Goal: Task Accomplishment & Management: Manage account settings

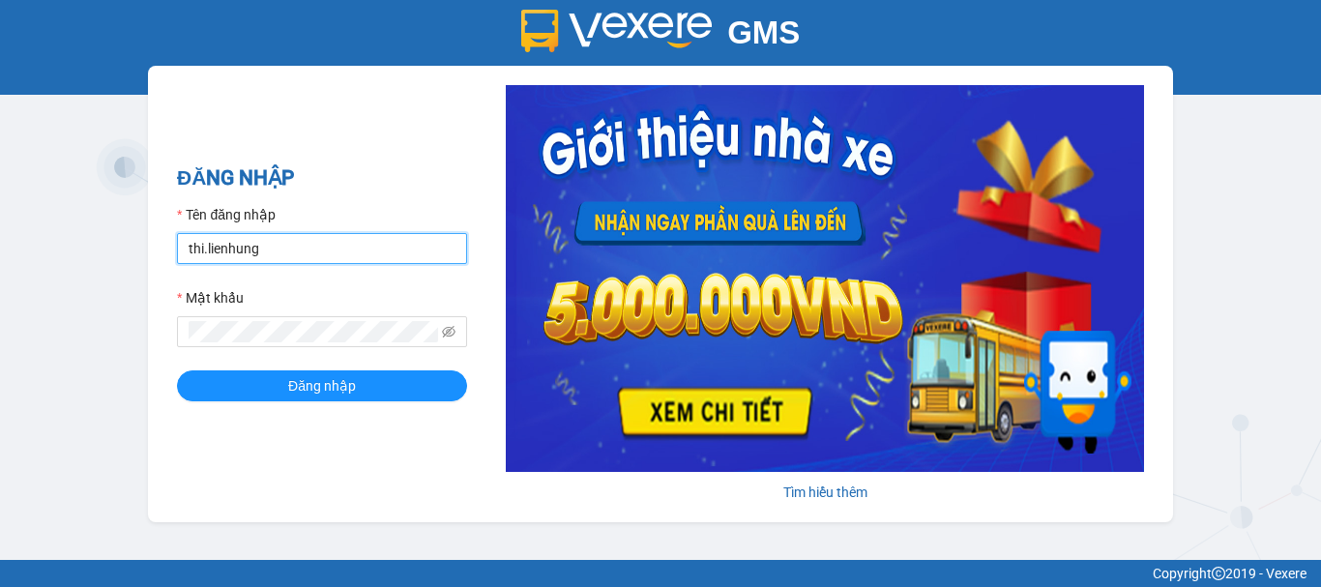
click at [296, 262] on input "thi.lienhung" at bounding box center [322, 248] width 290 height 31
type input "giang.lienhung"
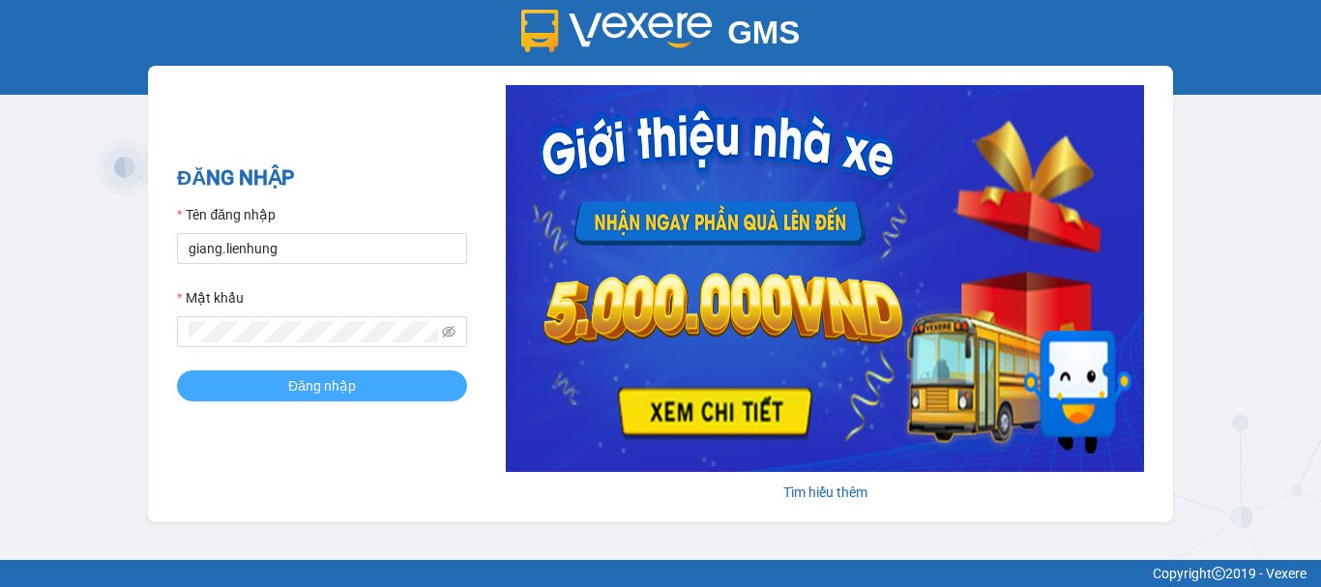
click at [379, 386] on button "Đăng nhập" at bounding box center [322, 385] width 290 height 31
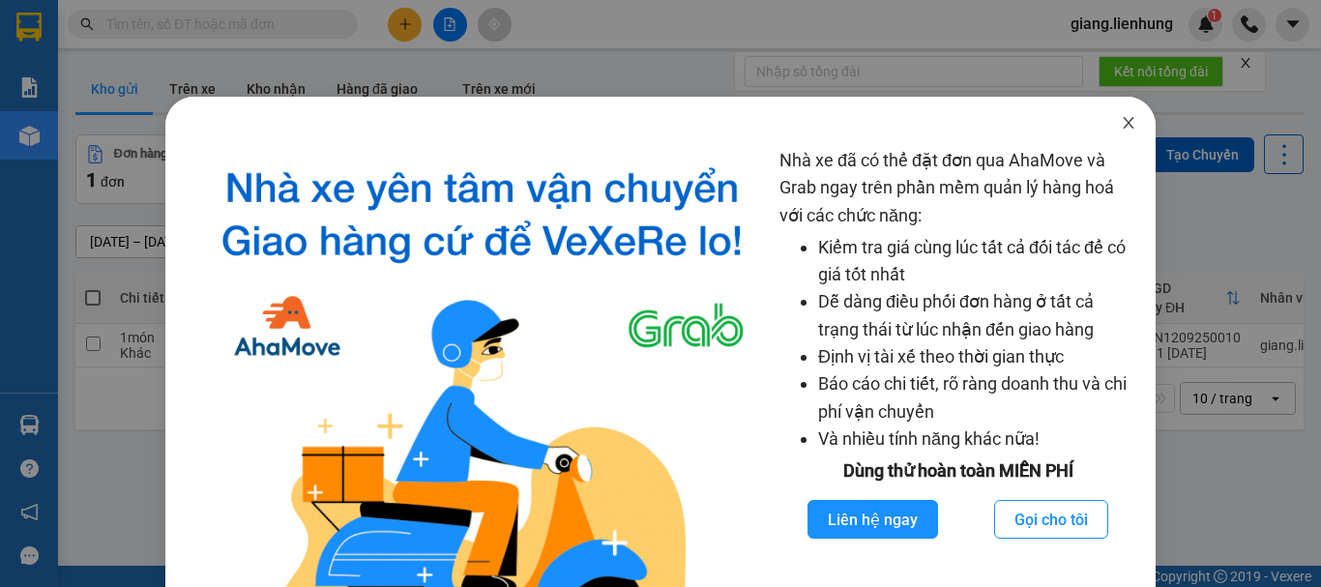
drag, startPoint x: 1111, startPoint y: 118, endPoint x: 442, endPoint y: 26, distance: 675.4
click at [1101, 118] on span "Close" at bounding box center [1128, 124] width 54 height 54
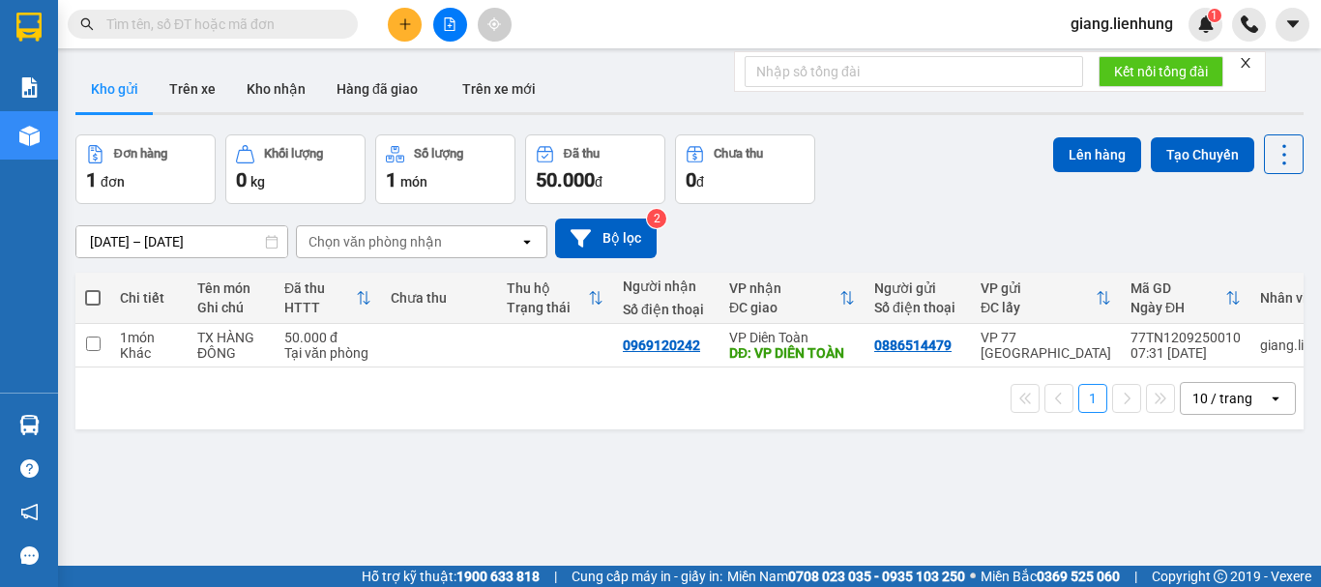
click at [278, 16] on input "text" at bounding box center [220, 24] width 228 height 21
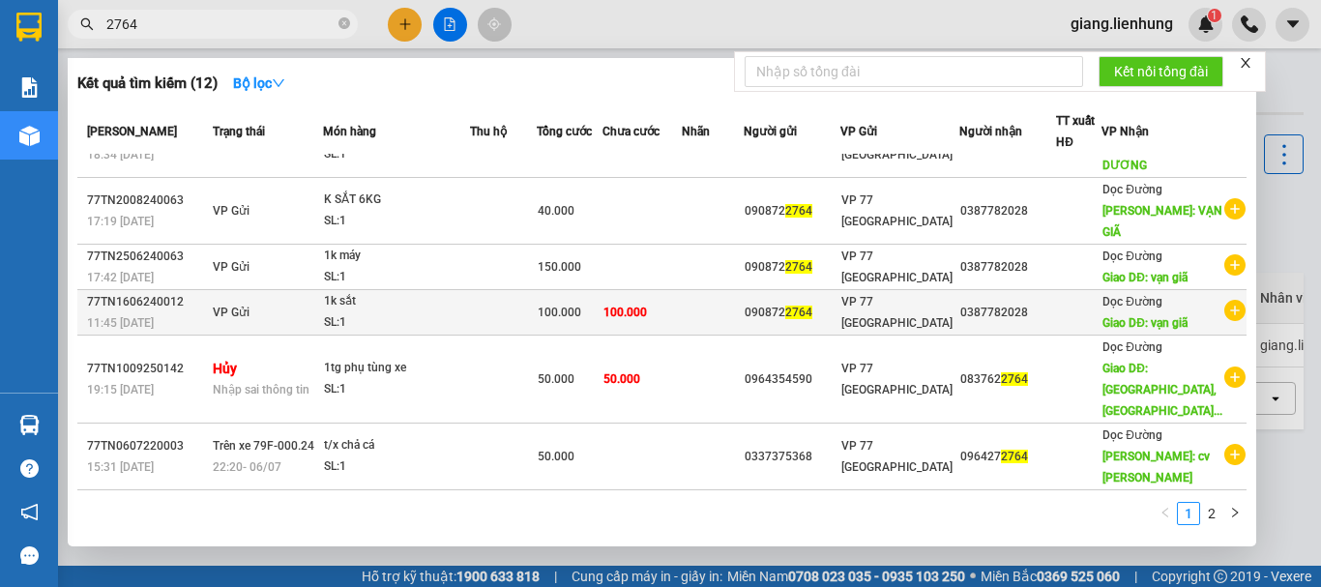
scroll to position [395, 0]
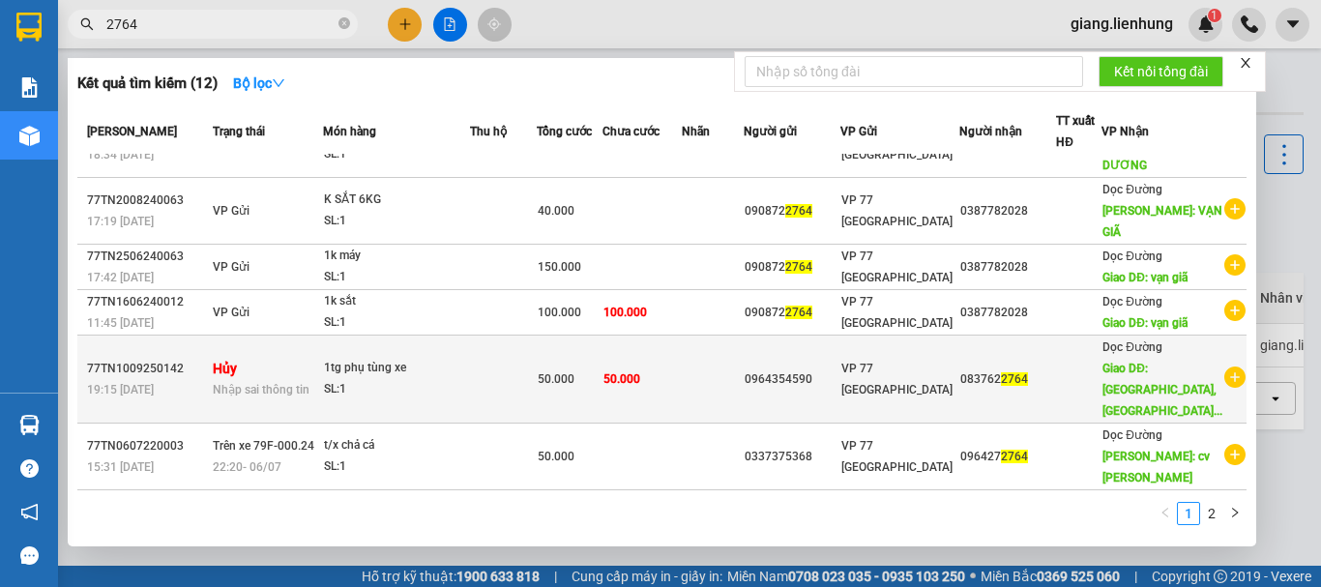
type input "2764"
click at [524, 359] on td at bounding box center [503, 380] width 67 height 88
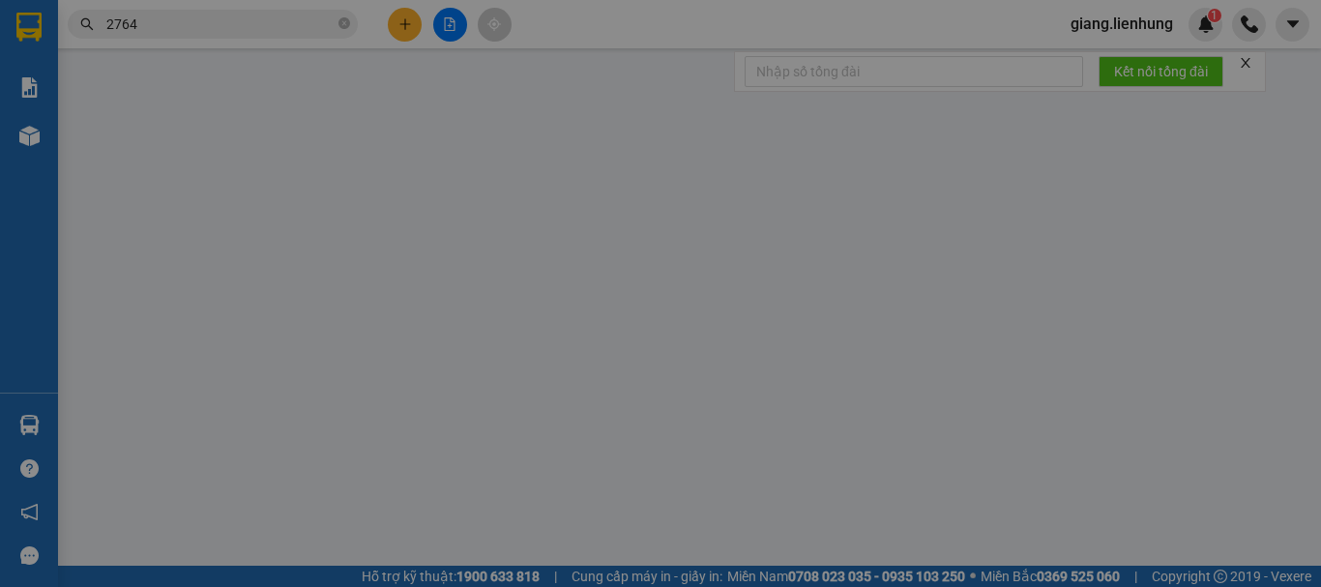
type input "0964354590"
type input "0837622764"
type input "[GEOGRAPHIC_DATA], [GEOGRAPHIC_DATA]"
type input "50.000"
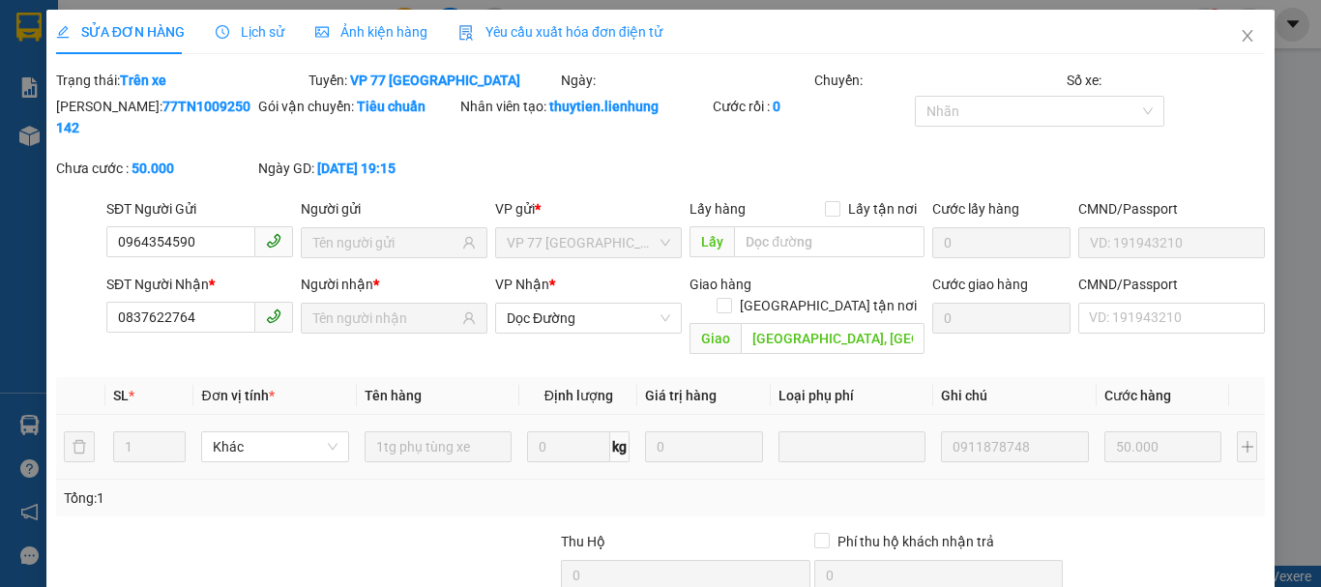
click at [989, 327] on div "Total Paid Fee 0 Total UnPaid Fee 50.000 Cash Collection Total Fee Trạng thái: …" at bounding box center [660, 387] width 1209 height 635
click at [828, 323] on input "[GEOGRAPHIC_DATA], [GEOGRAPHIC_DATA]" at bounding box center [833, 338] width 184 height 31
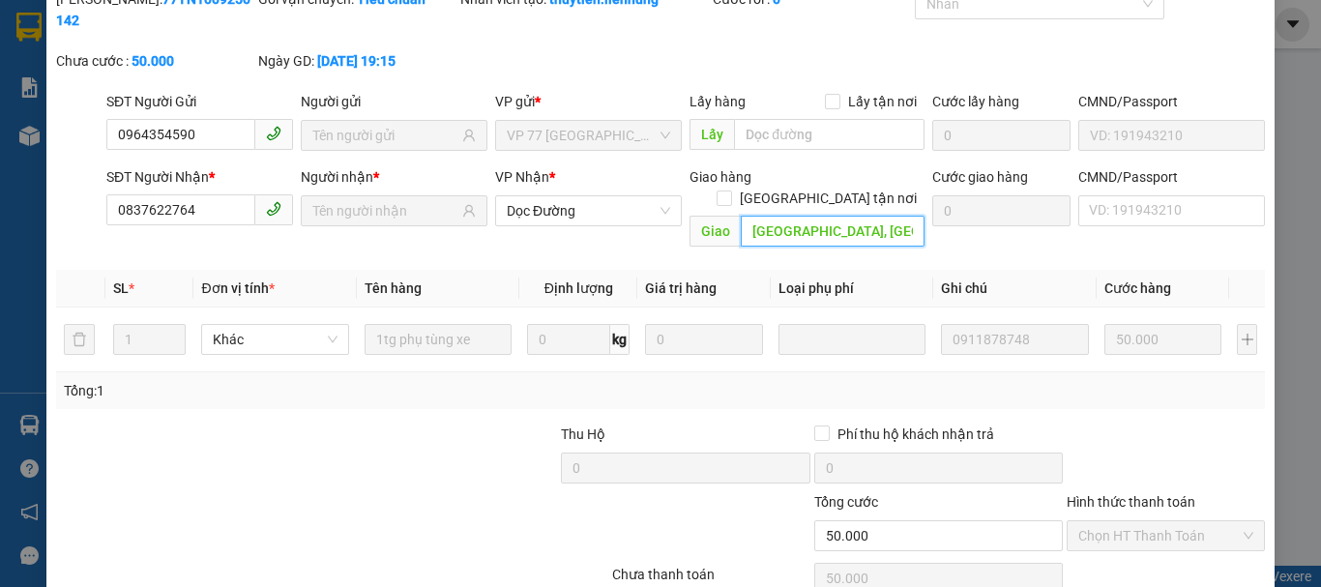
scroll to position [113, 0]
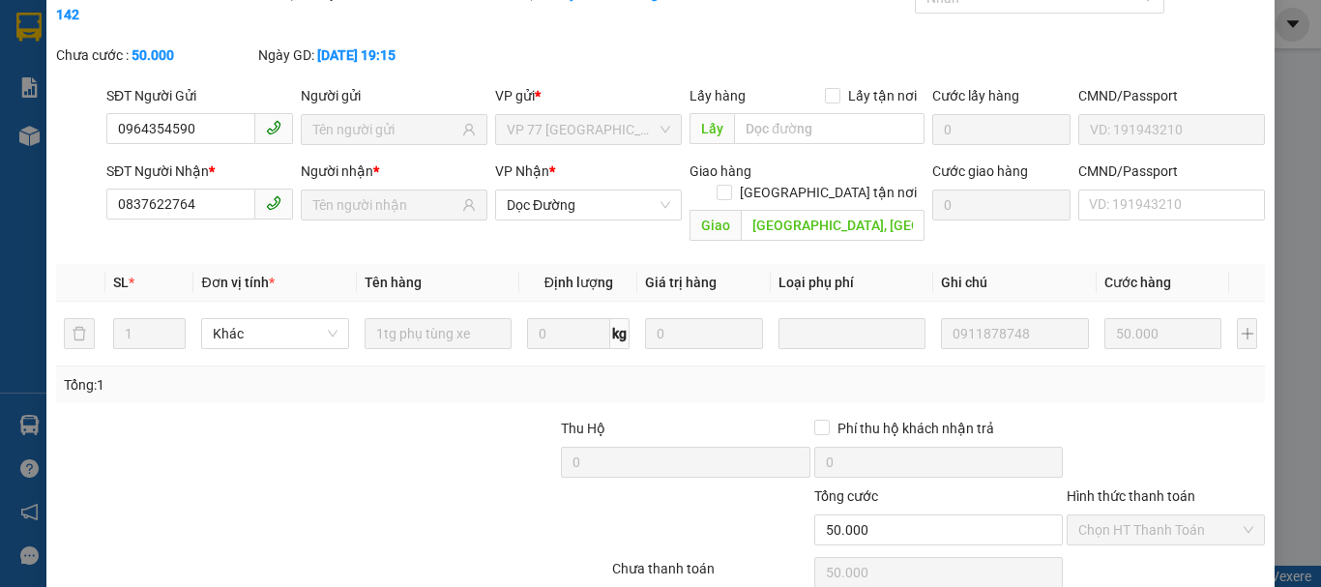
click at [1291, 258] on div "SỬA ĐƠN HÀNG Lịch sử Ảnh kiện hàng Yêu cầu xuất hóa đơn điện tử Total Paid Fee …" at bounding box center [660, 293] width 1321 height 587
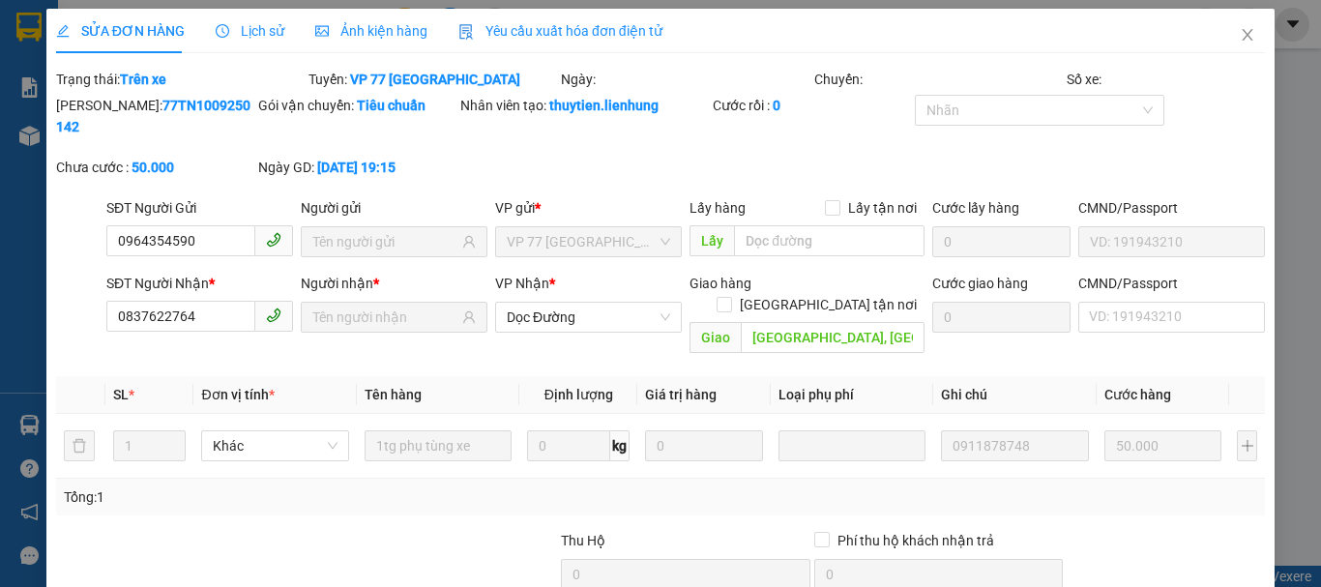
scroll to position [0, 0]
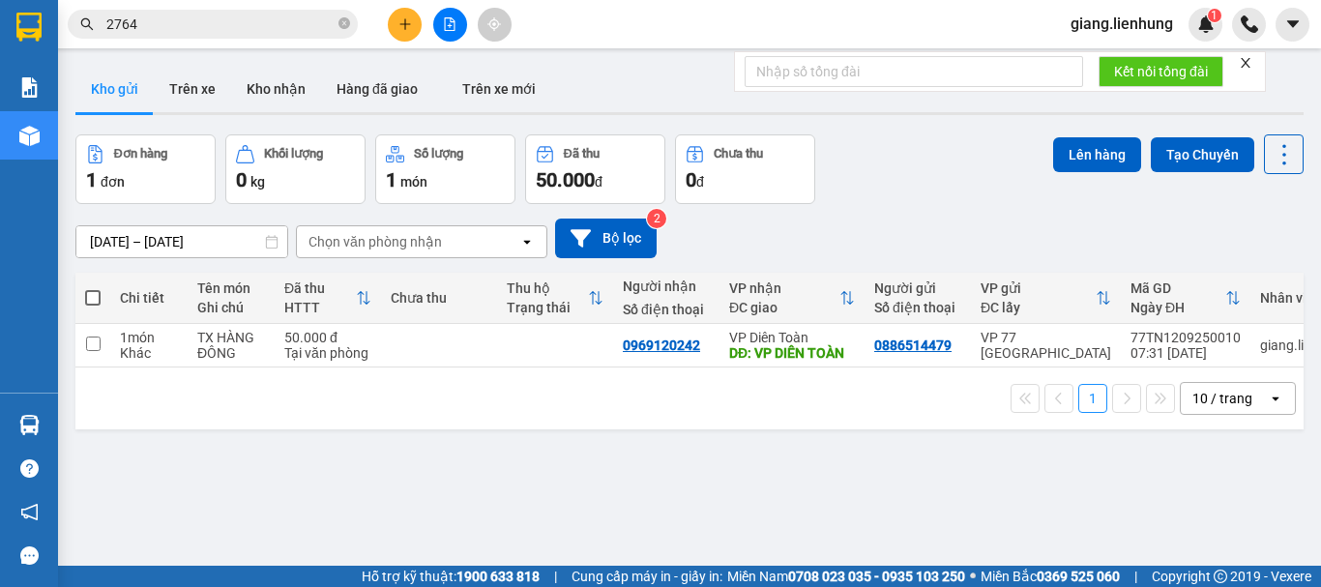
click at [244, 44] on div "Kết quả tìm kiếm ( 12 ) Bộ lọc Mã ĐH Trạng thái Món hàng Thu hộ Tổng cước Chưa …" at bounding box center [660, 24] width 1321 height 48
click at [234, 13] on span "2764" at bounding box center [213, 24] width 290 height 29
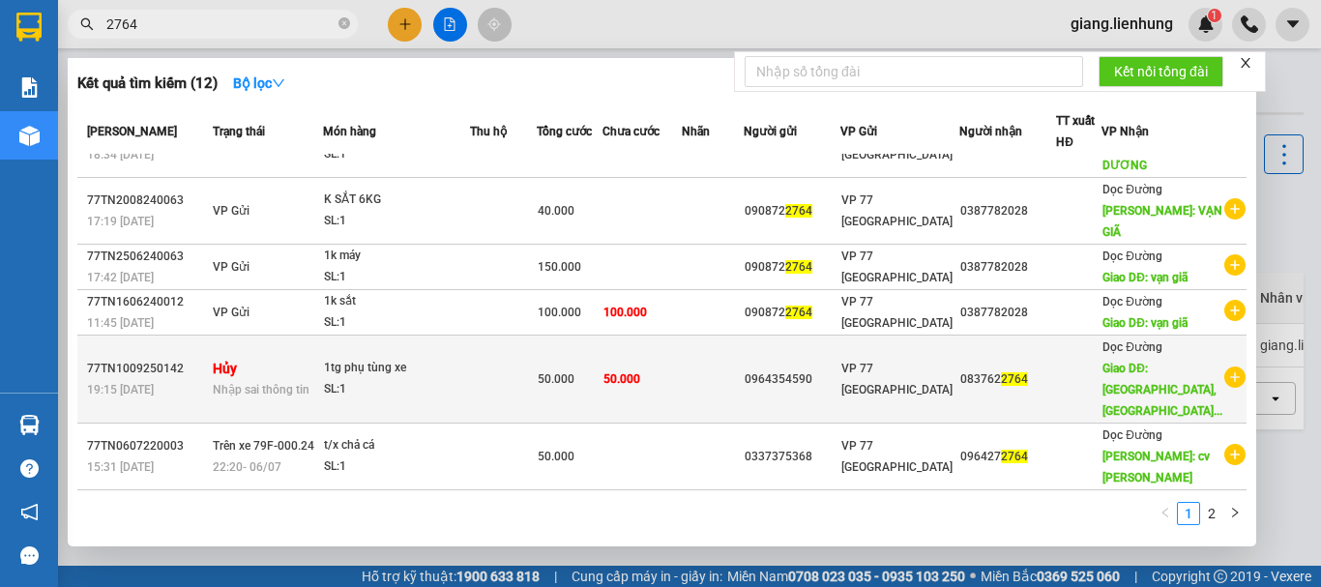
click at [840, 400] on td "0964354590" at bounding box center [792, 380] width 97 height 88
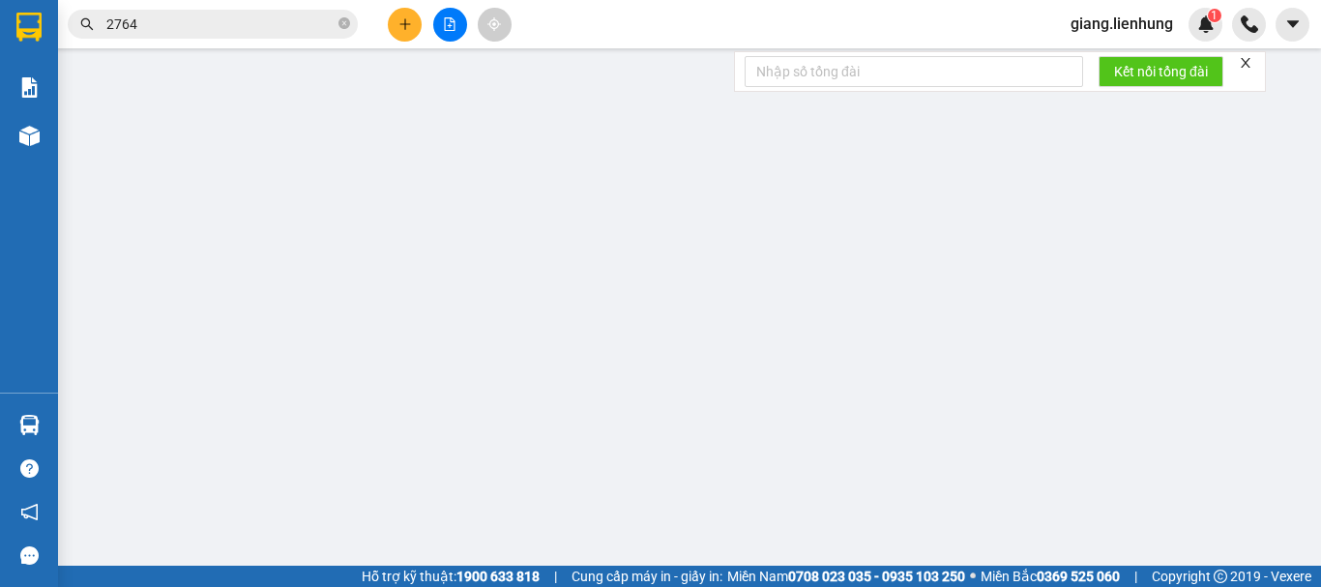
type input "0964354590"
type input "0837622764"
type input "[GEOGRAPHIC_DATA], [GEOGRAPHIC_DATA]"
type input "50.000"
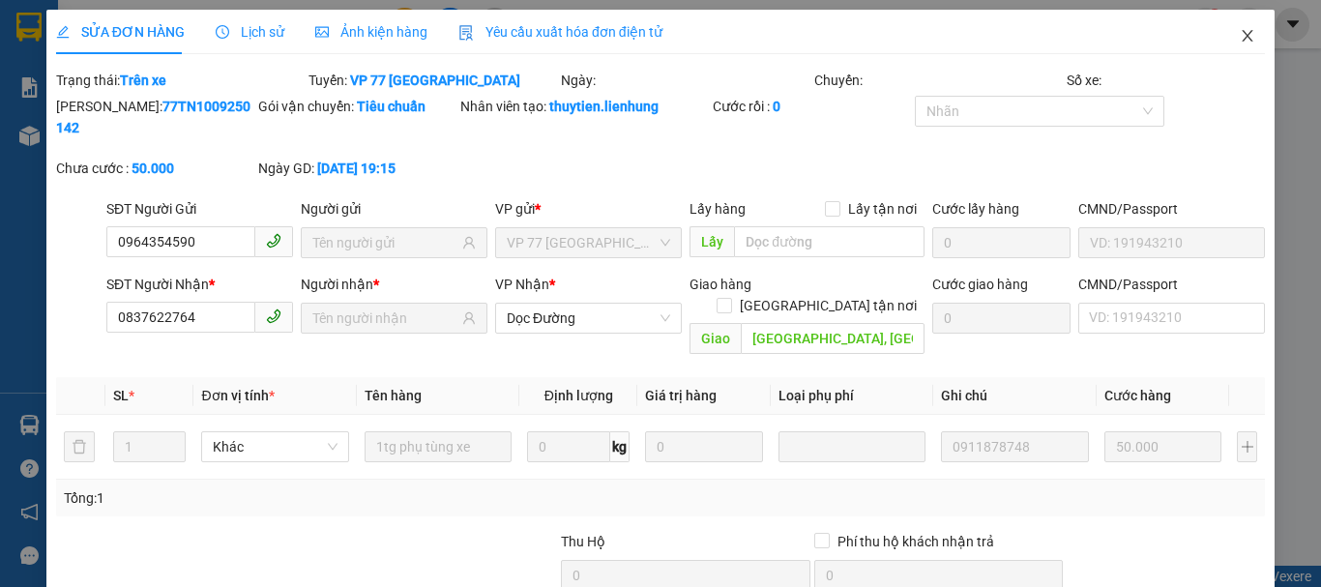
drag, startPoint x: 1239, startPoint y: 35, endPoint x: 1213, endPoint y: 62, distance: 37.6
click at [1240, 40] on icon "close" at bounding box center [1247, 35] width 15 height 15
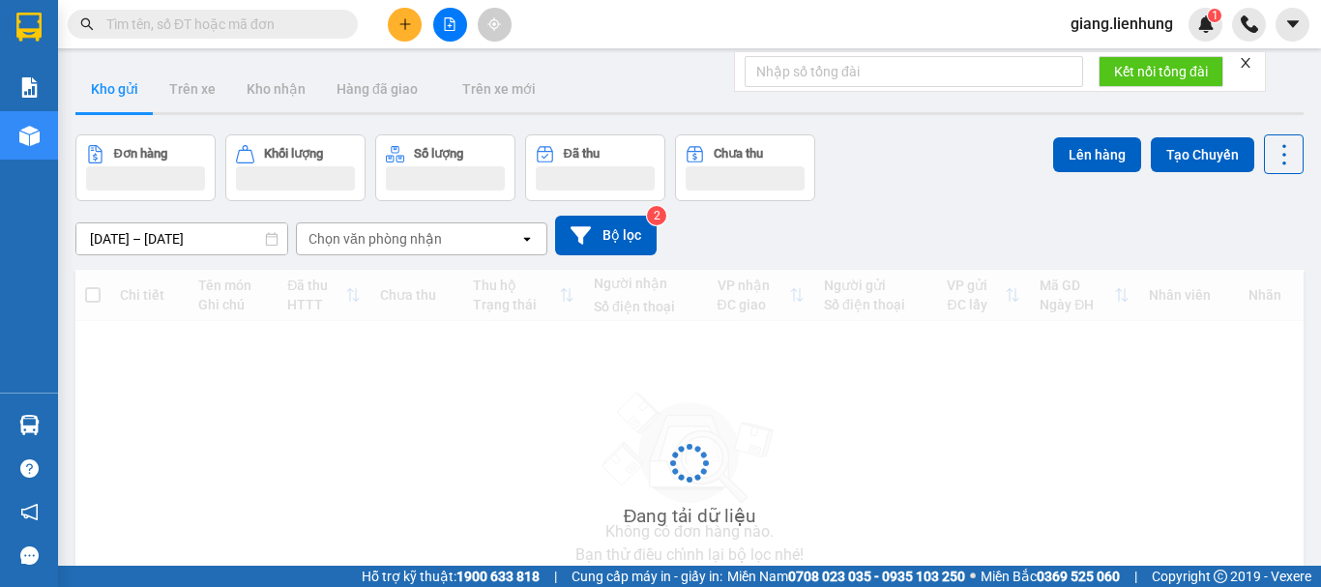
click at [97, 16] on span at bounding box center [213, 24] width 290 height 29
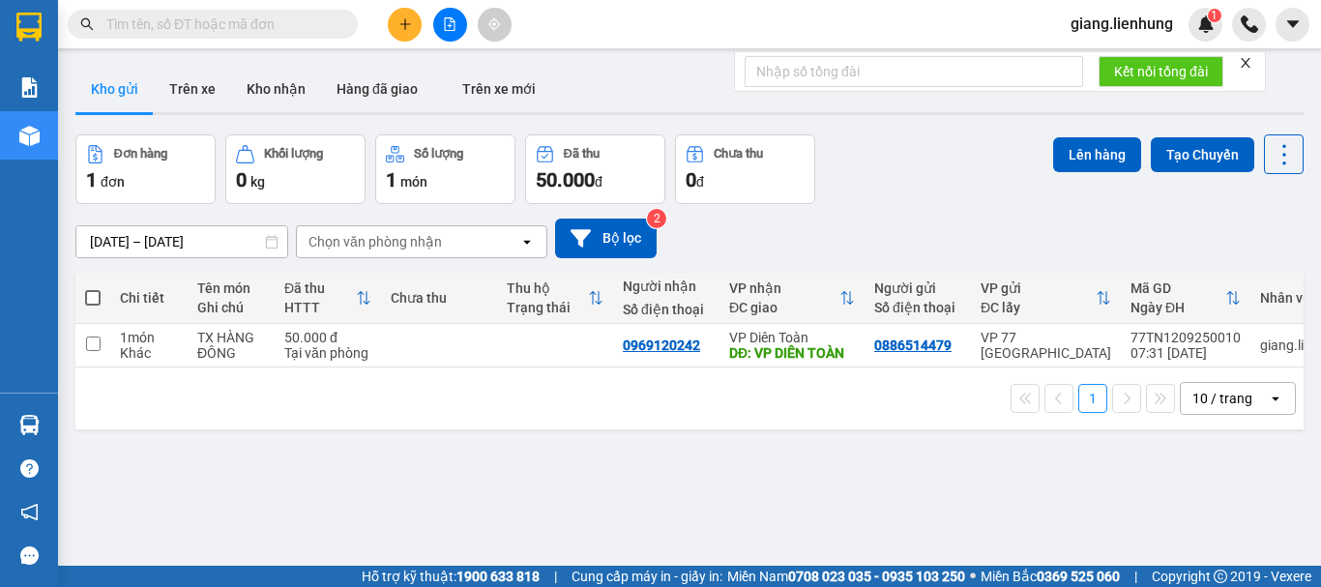
click at [125, 17] on input "text" at bounding box center [220, 24] width 228 height 21
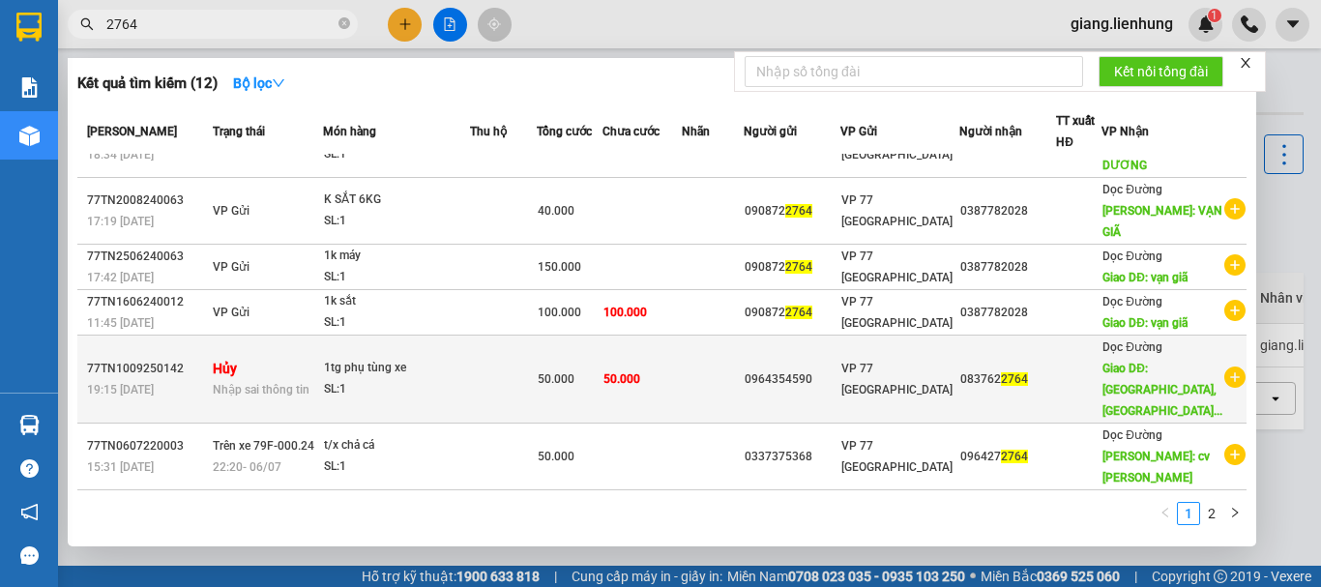
scroll to position [395, 0]
type input "2764"
click at [1224, 382] on icon "plus-circle" at bounding box center [1234, 376] width 21 height 21
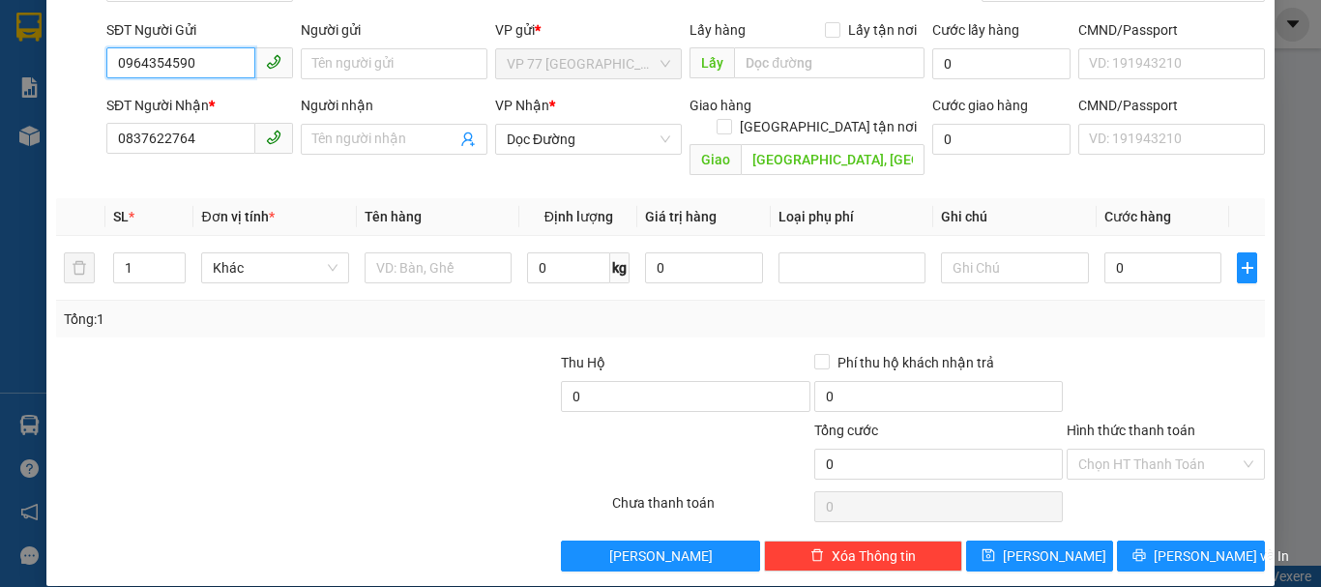
scroll to position [129, 0]
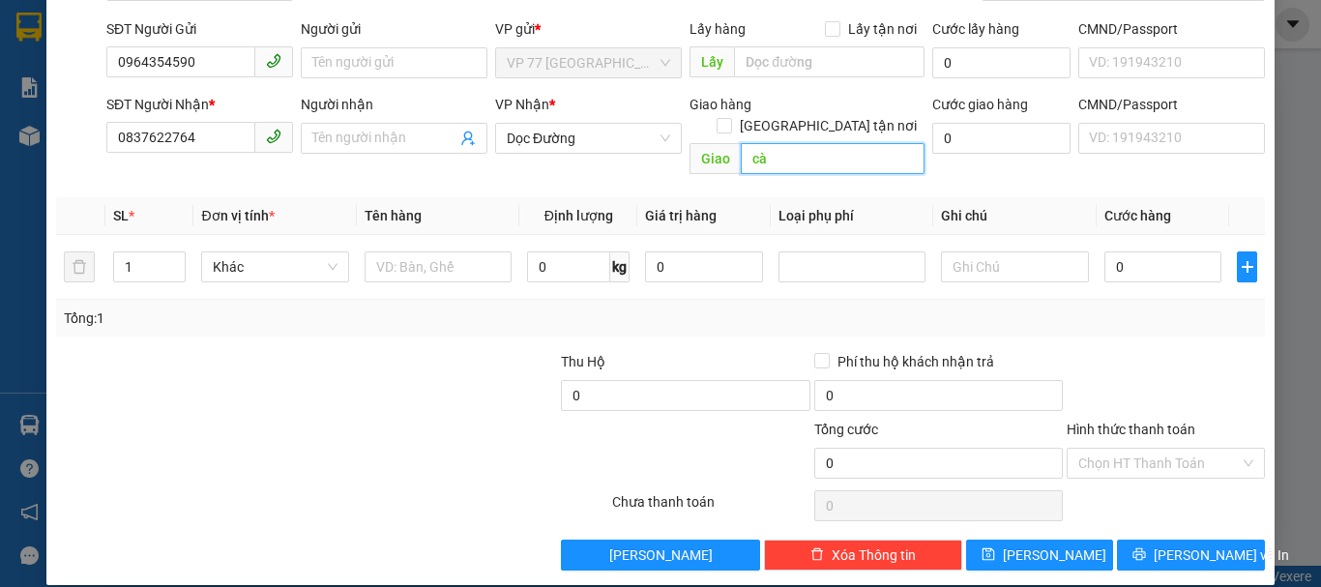
type input "c"
type input "CÀ ĐÚ"
click at [423, 261] on div at bounding box center [438, 267] width 147 height 39
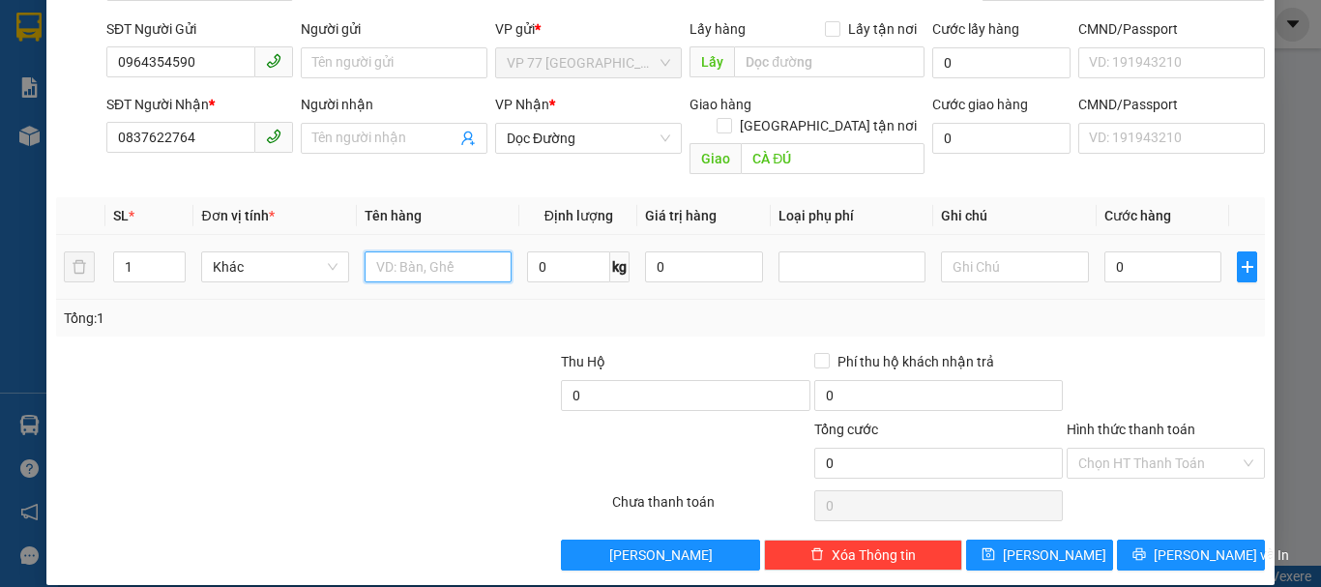
click at [425, 251] on input "text" at bounding box center [438, 266] width 147 height 31
type input "TG"
click at [1132, 251] on input "0" at bounding box center [1163, 266] width 118 height 31
type input "5"
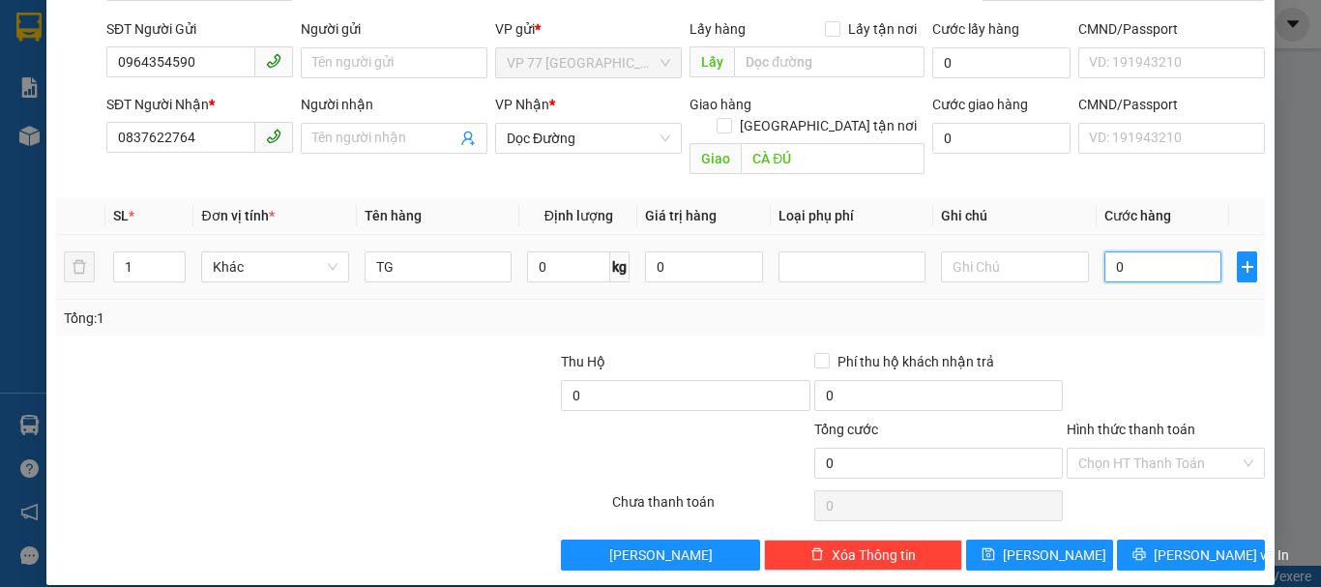
type input "5"
type input "50"
type input "50.000"
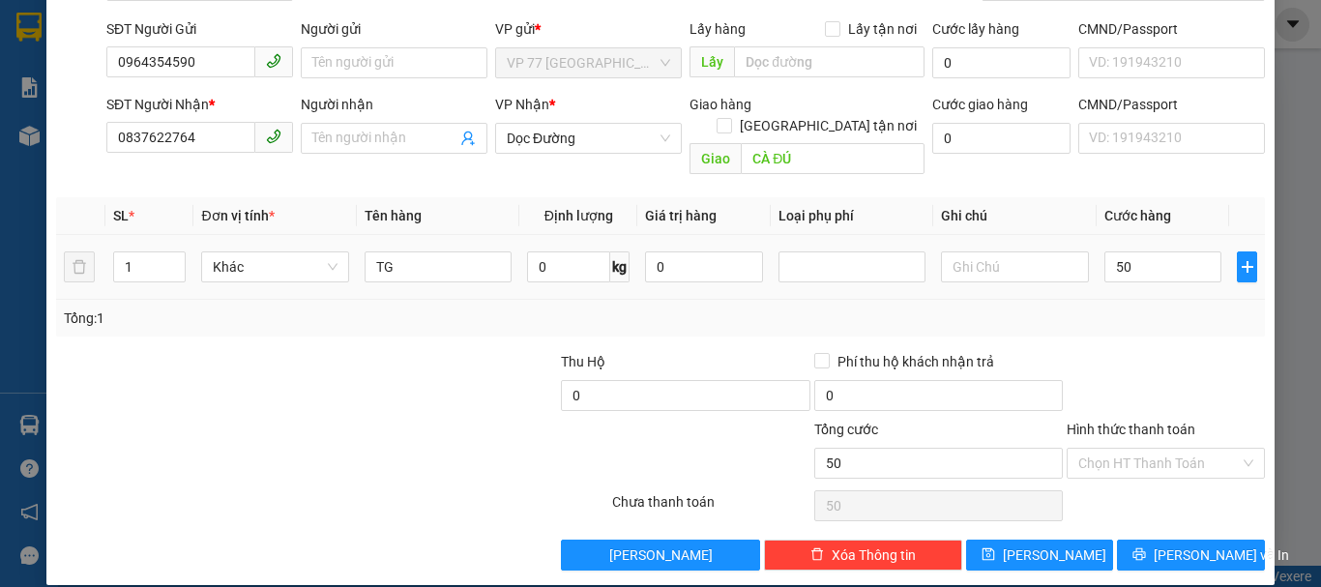
type input "50.000"
click at [1141, 274] on td "50.000" at bounding box center [1162, 267] width 133 height 65
click at [1039, 544] on span "Lưu" at bounding box center [1054, 554] width 103 height 21
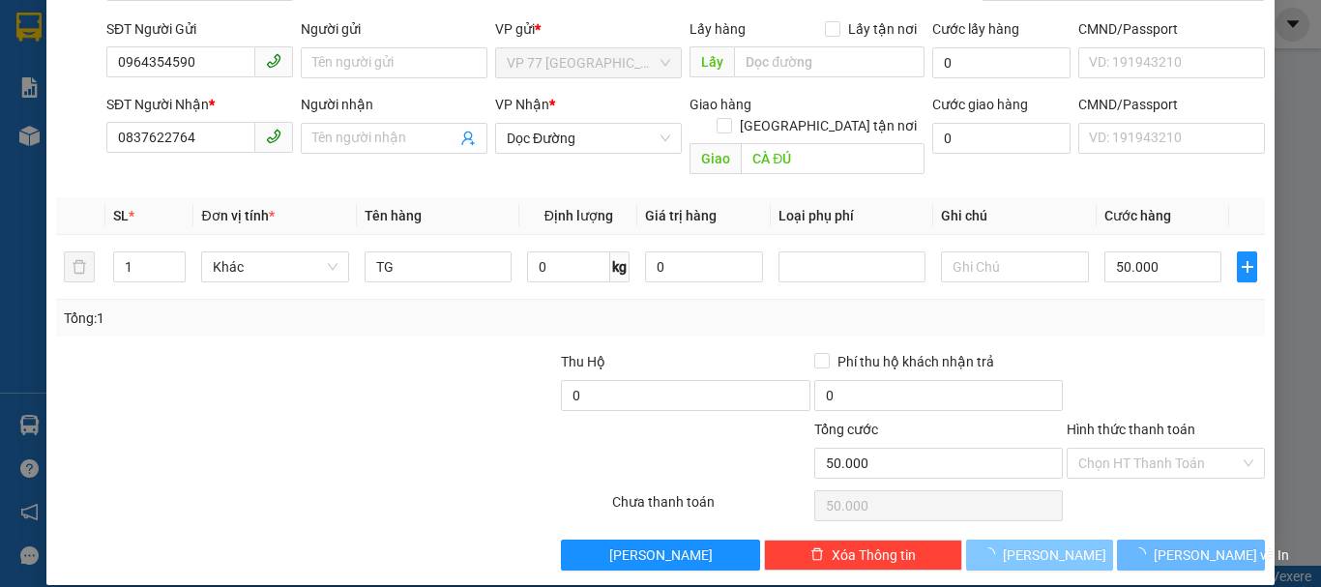
type input "0"
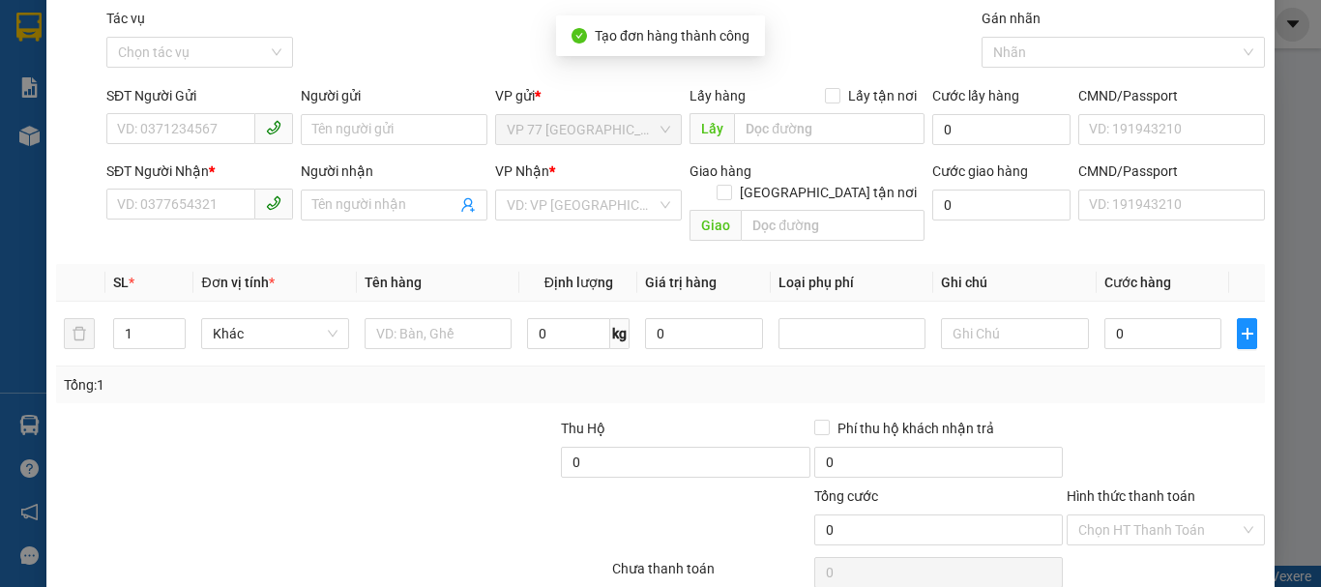
scroll to position [0, 0]
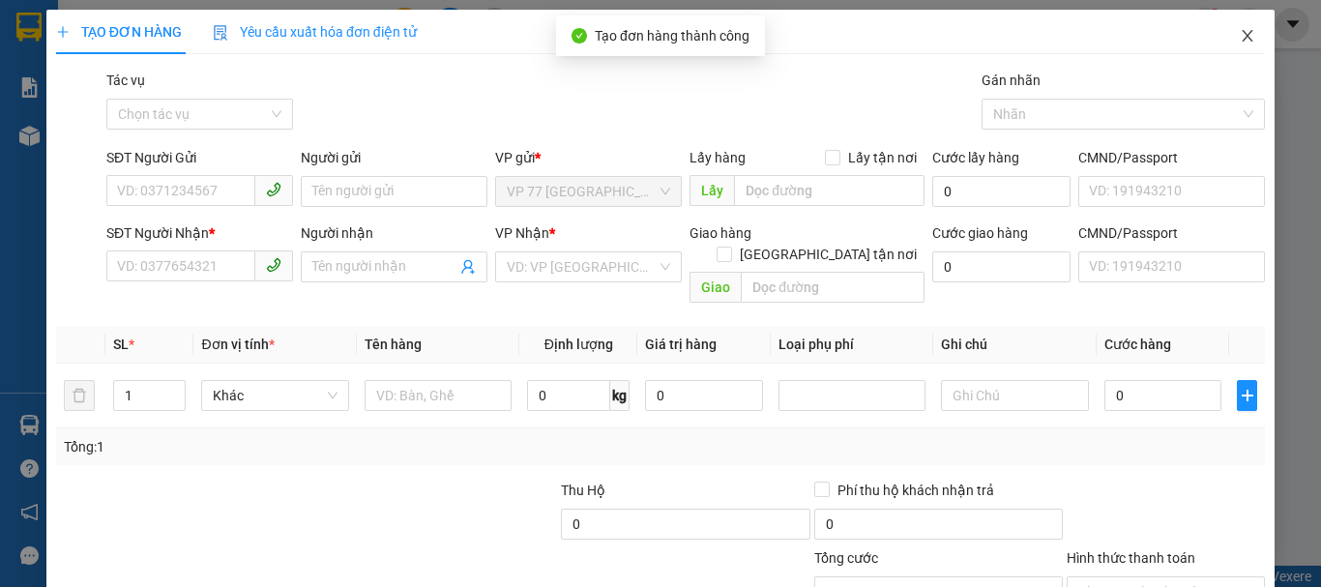
click at [1220, 39] on span "Close" at bounding box center [1247, 37] width 54 height 54
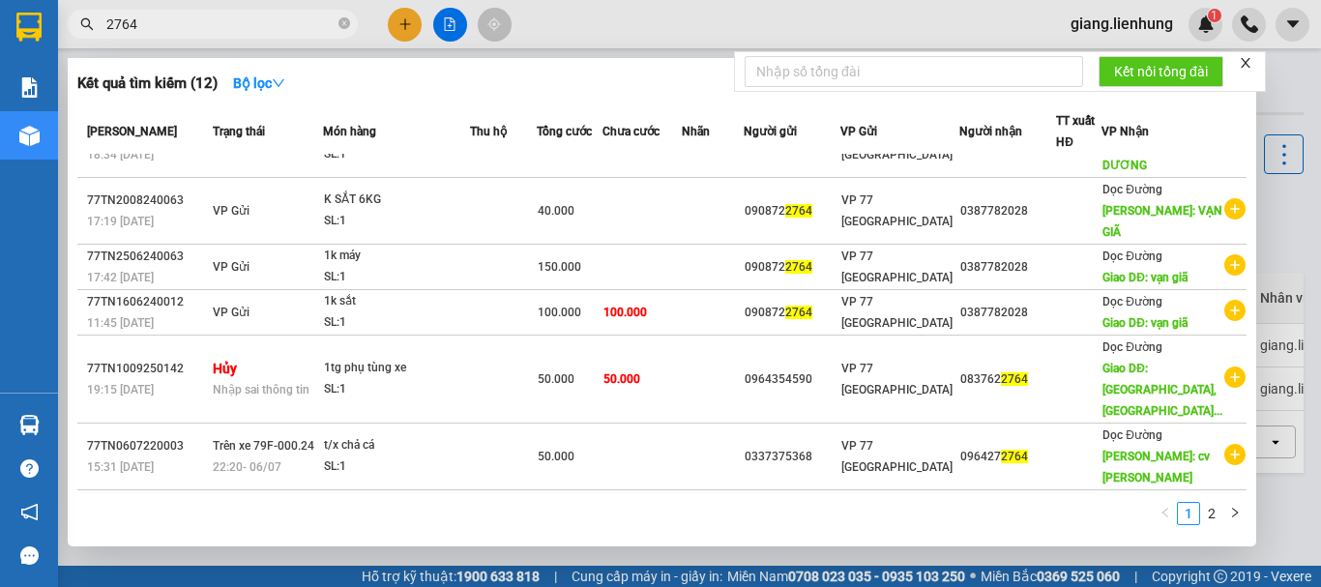
click at [223, 28] on input "2764" at bounding box center [220, 24] width 228 height 21
drag, startPoint x: 223, startPoint y: 28, endPoint x: 0, endPoint y: 53, distance: 224.8
click at [0, 53] on section "Kết quả tìm kiếm ( 12 ) Bộ lọc Mã ĐH Trạng thái Món hàng Thu hộ Tổng cước Chưa …" at bounding box center [660, 293] width 1321 height 587
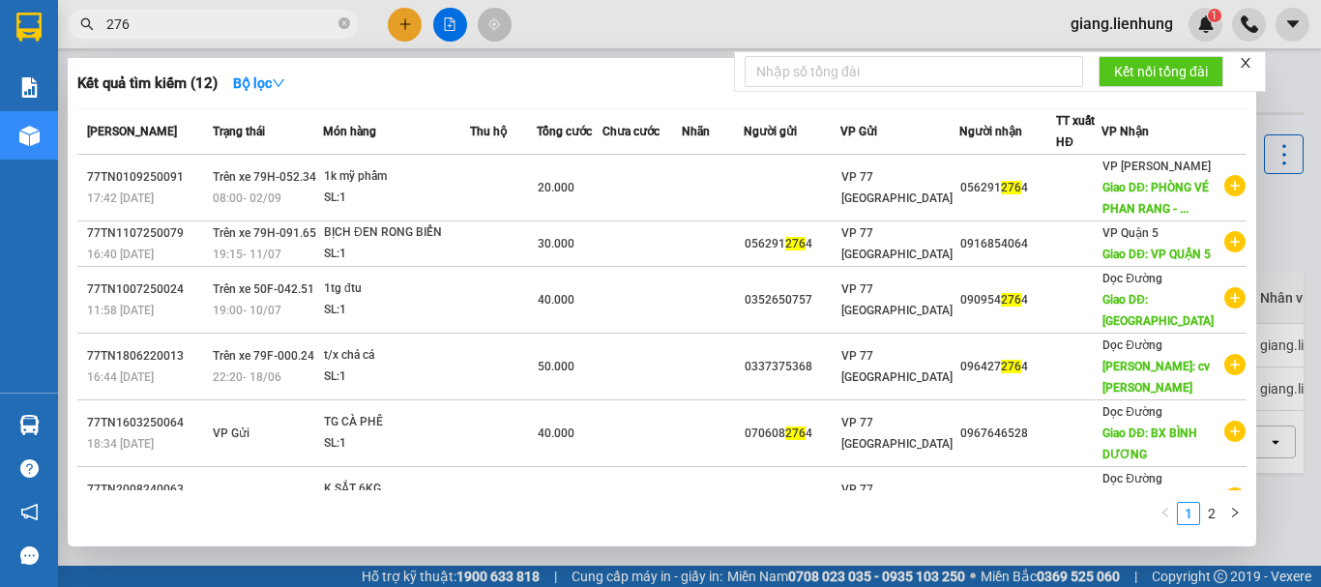
type input "2764"
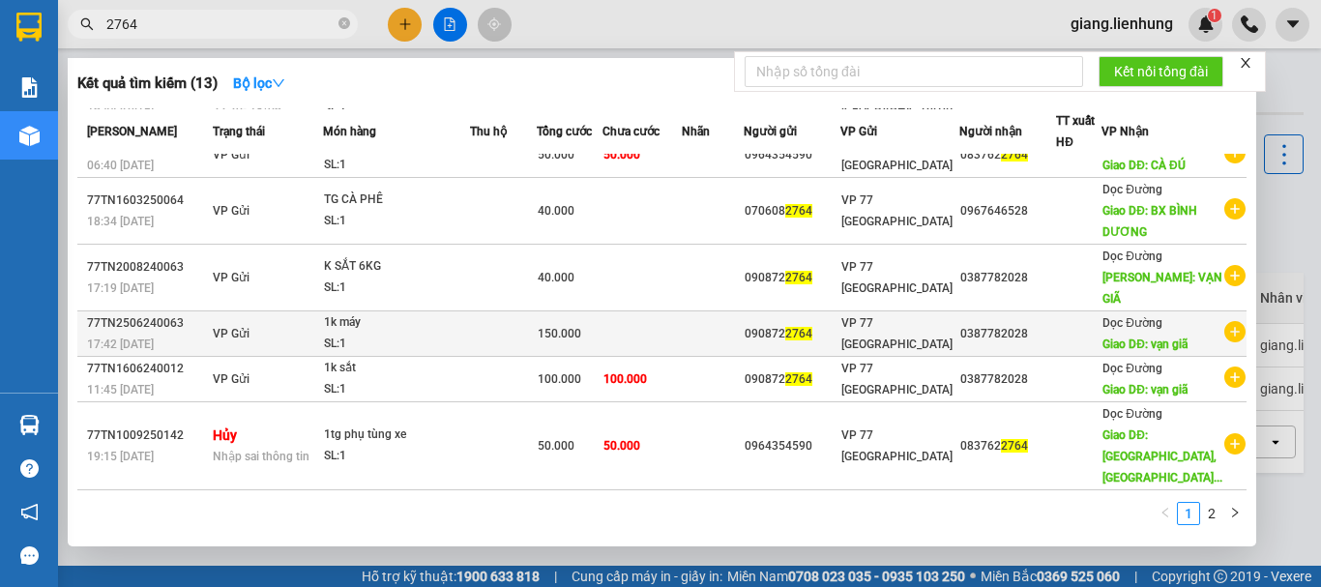
scroll to position [395, 0]
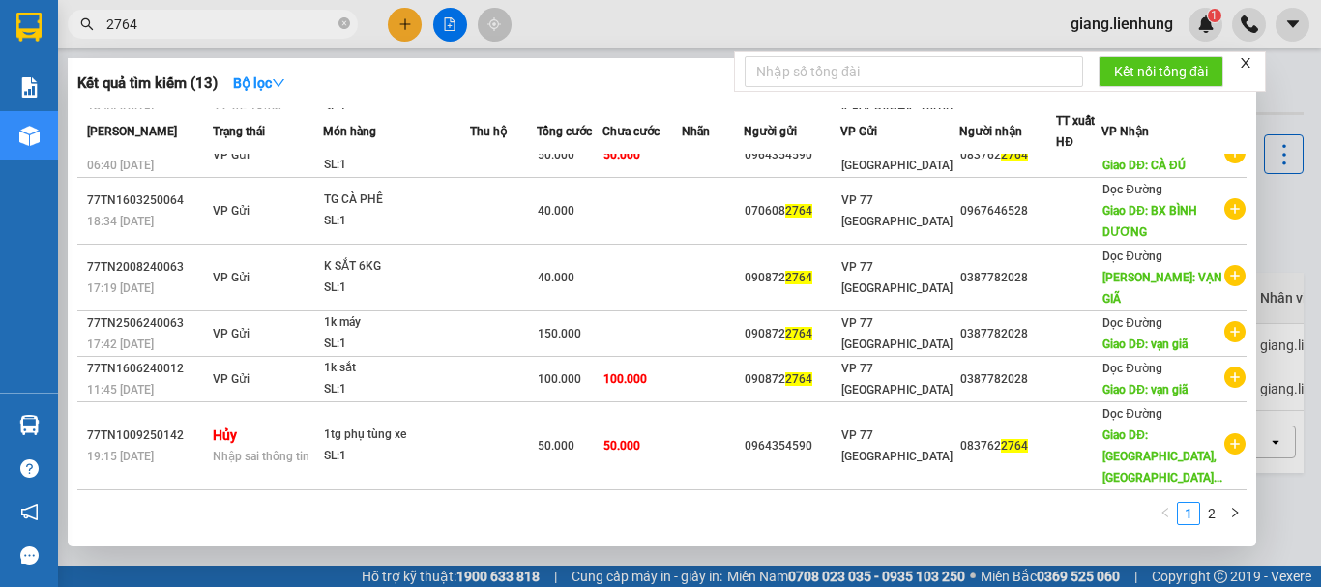
click at [1252, 60] on icon "close" at bounding box center [1246, 63] width 14 height 14
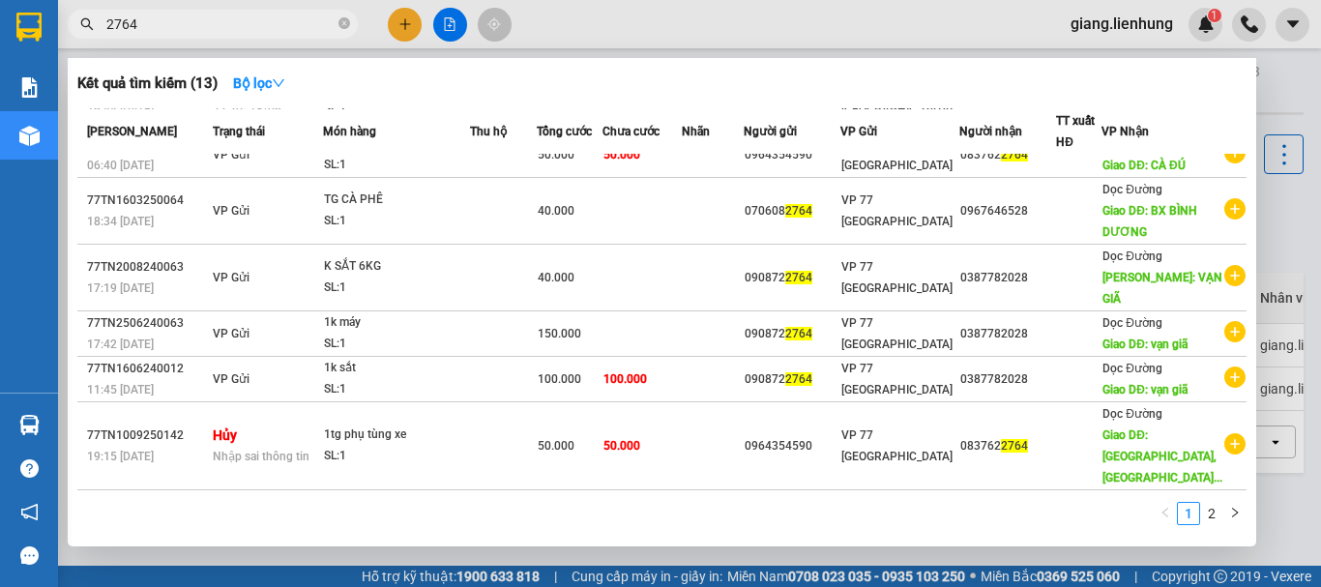
click at [1275, 71] on div at bounding box center [660, 293] width 1321 height 587
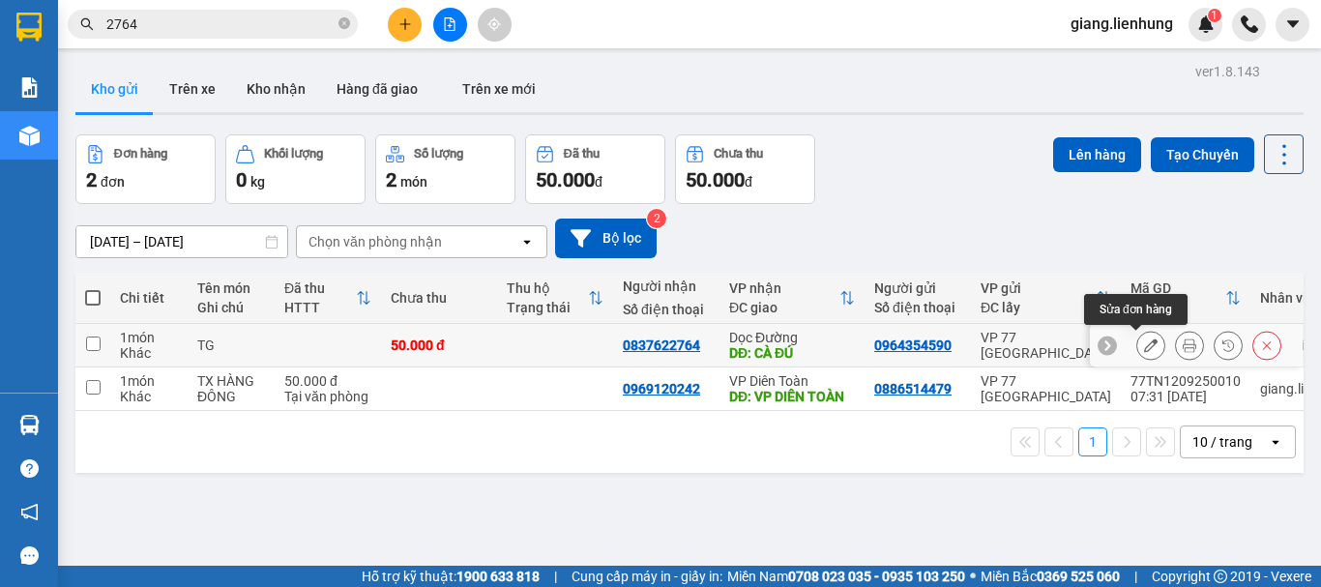
click at [1144, 347] on icon at bounding box center [1151, 345] width 14 height 14
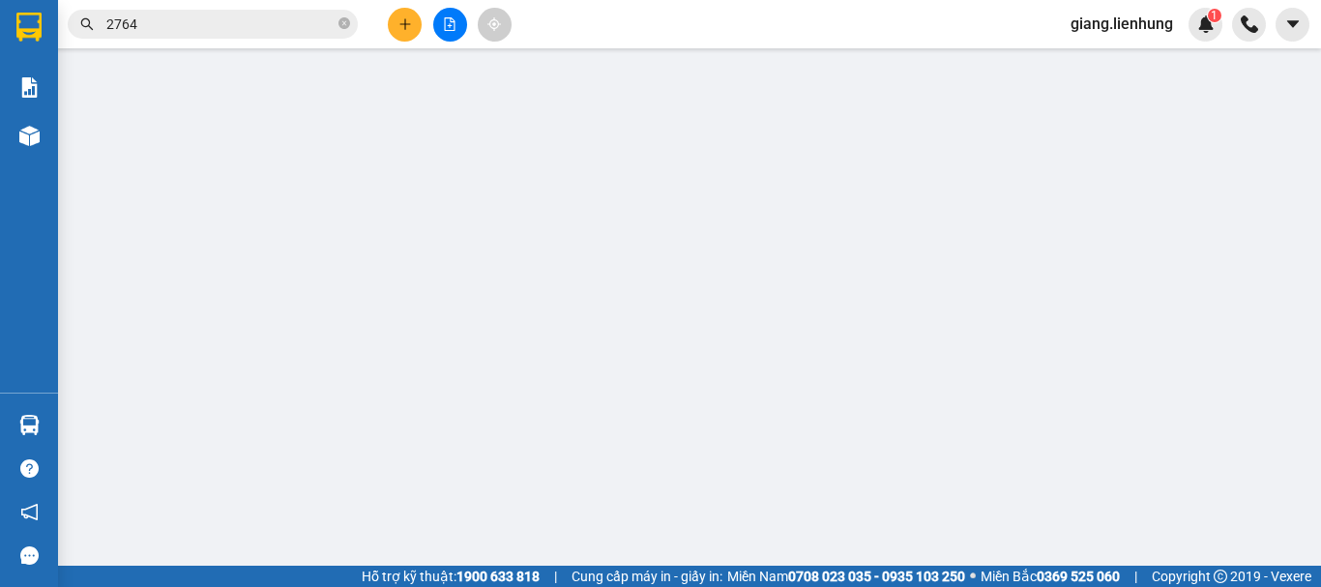
type input "0964354590"
type input "0837622764"
type input "CÀ ĐÚ"
type input "50.000"
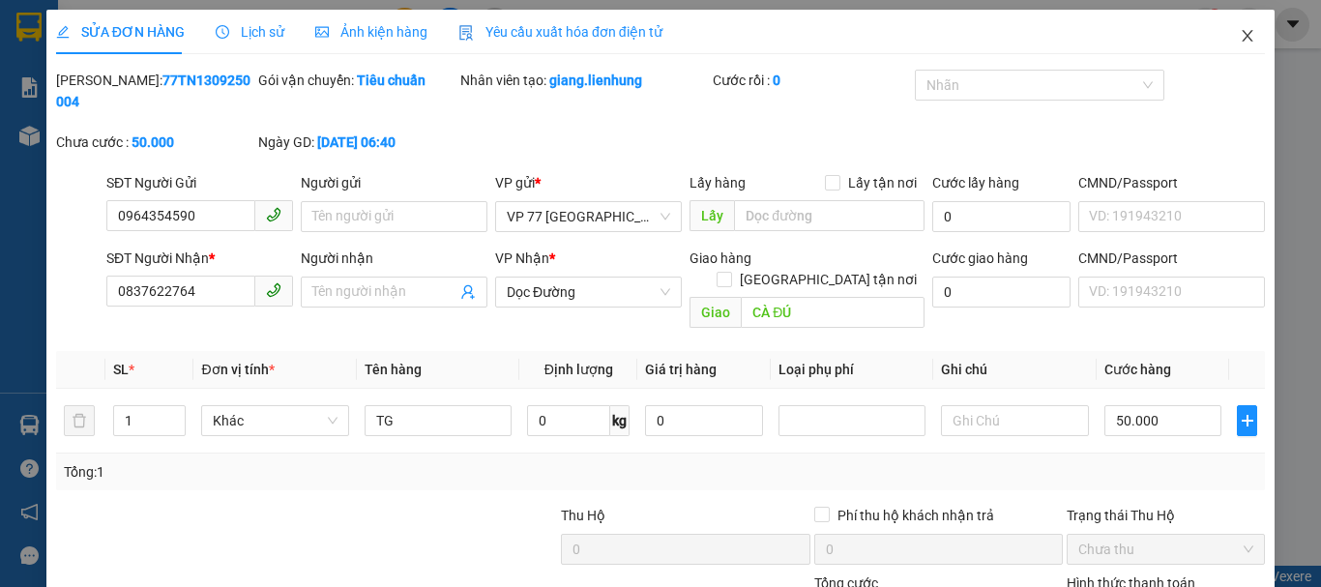
click at [1240, 42] on icon "close" at bounding box center [1247, 35] width 15 height 15
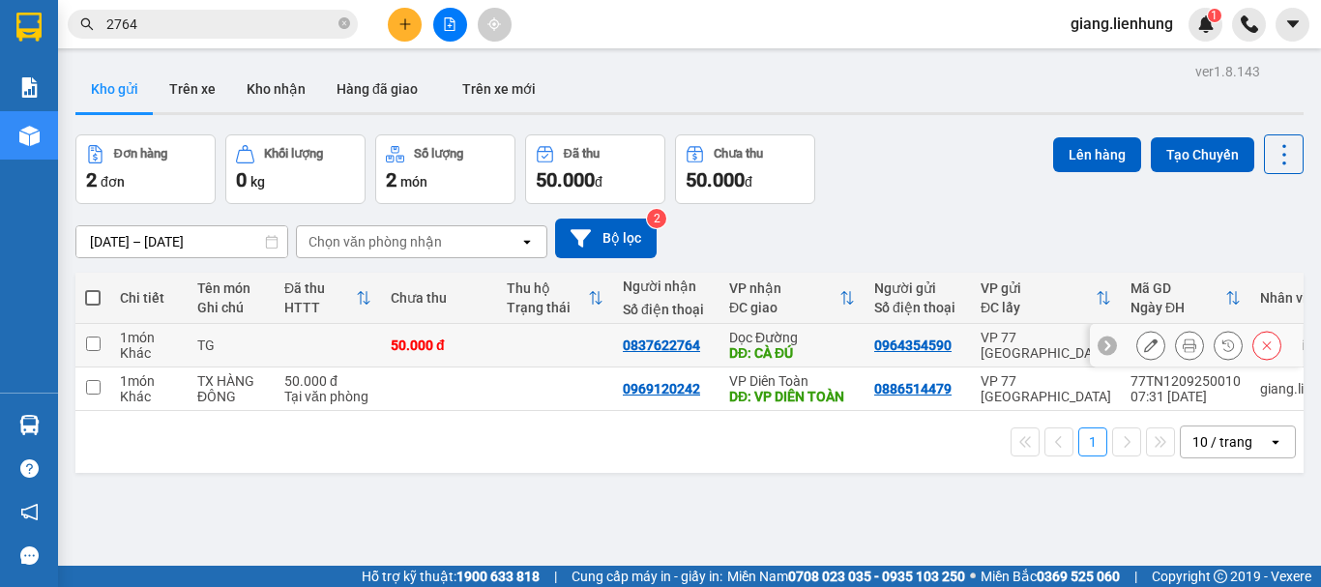
click at [1100, 348] on icon at bounding box center [1107, 345] width 14 height 14
click at [1284, 352] on icon at bounding box center [1291, 345] width 14 height 14
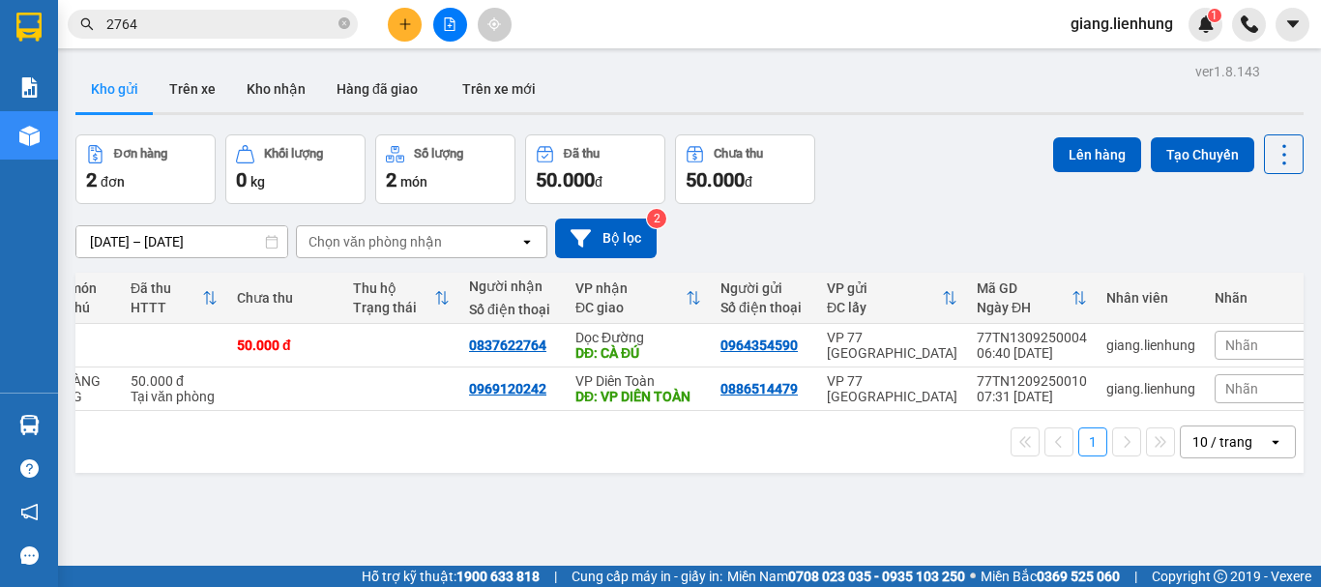
scroll to position [0, 177]
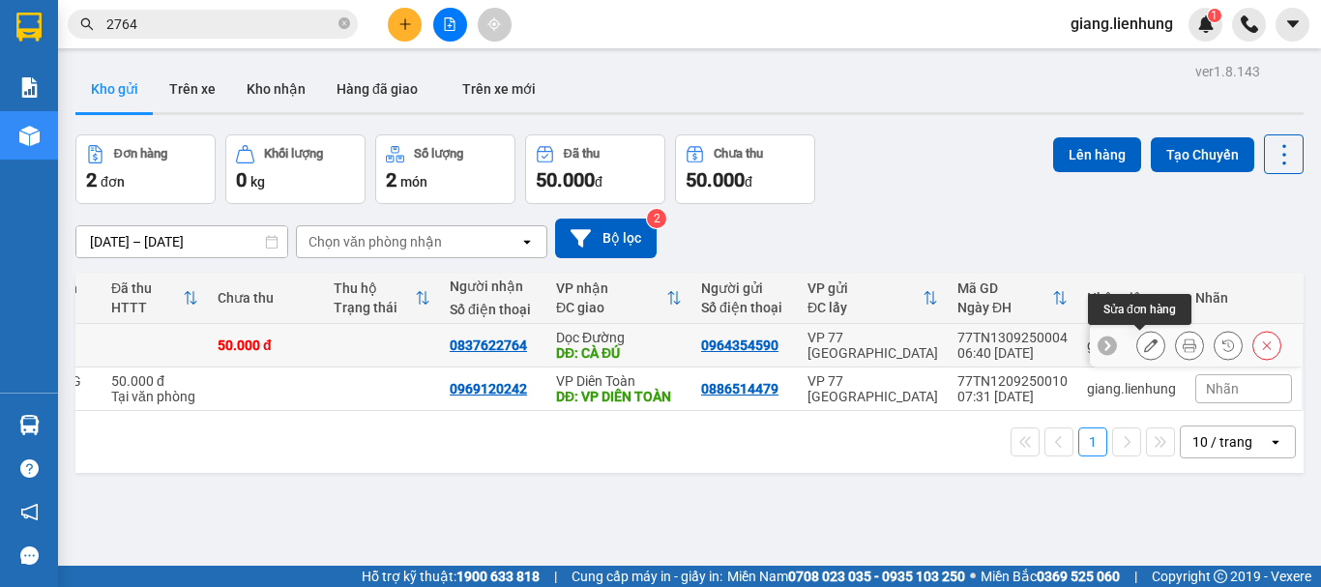
click at [1144, 342] on icon at bounding box center [1151, 345] width 14 height 14
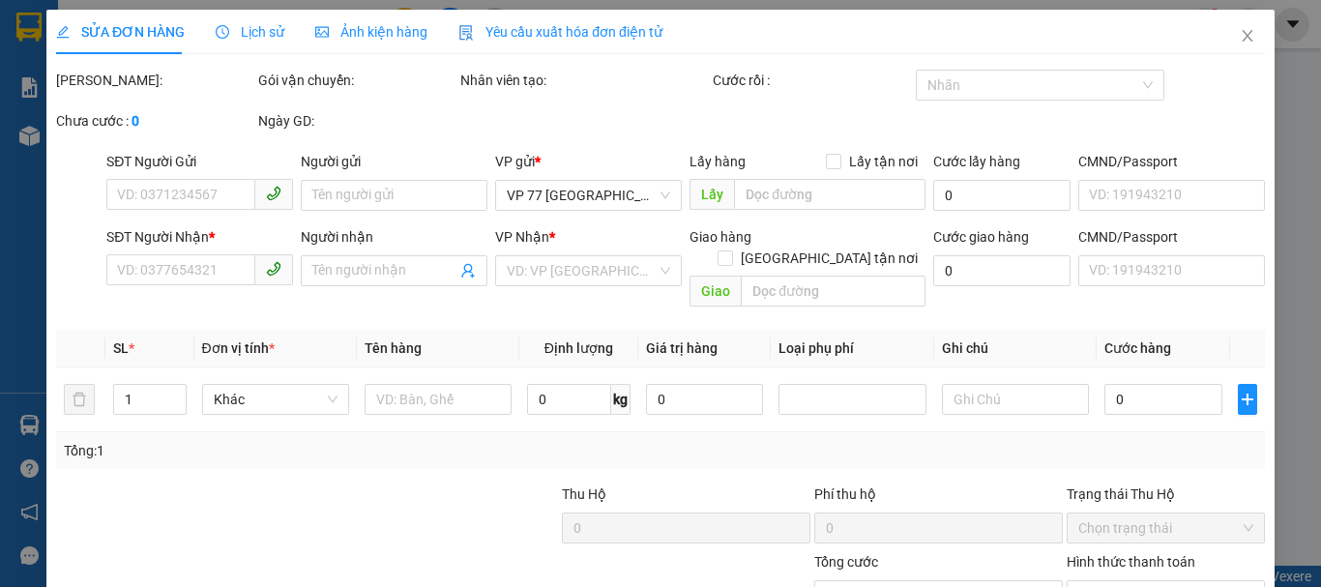
type input "0964354590"
type input "0837622764"
type input "CÀ ĐÚ"
type input "50.000"
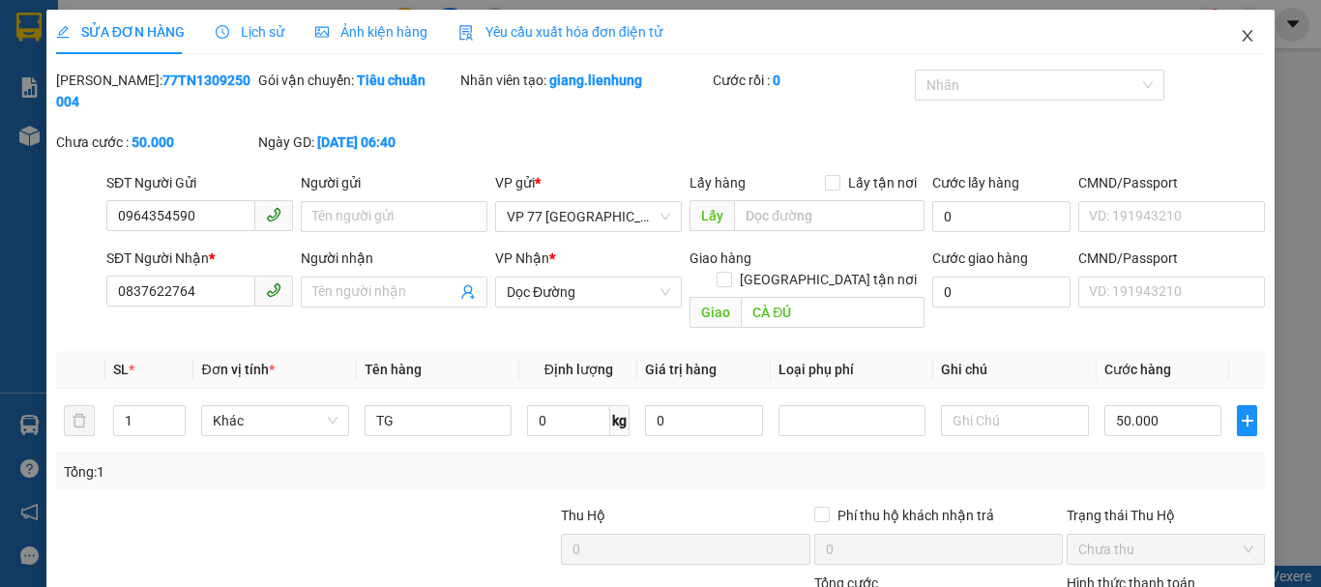
click at [1240, 32] on icon "close" at bounding box center [1247, 35] width 15 height 15
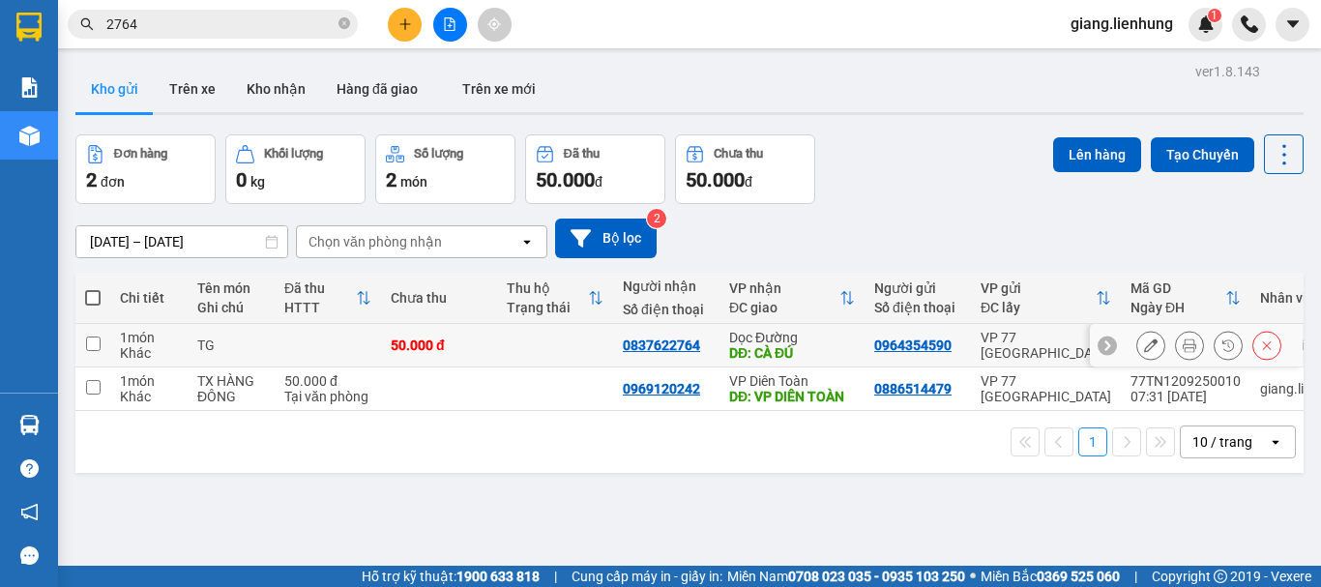
click at [92, 344] on input "checkbox" at bounding box center [93, 343] width 15 height 15
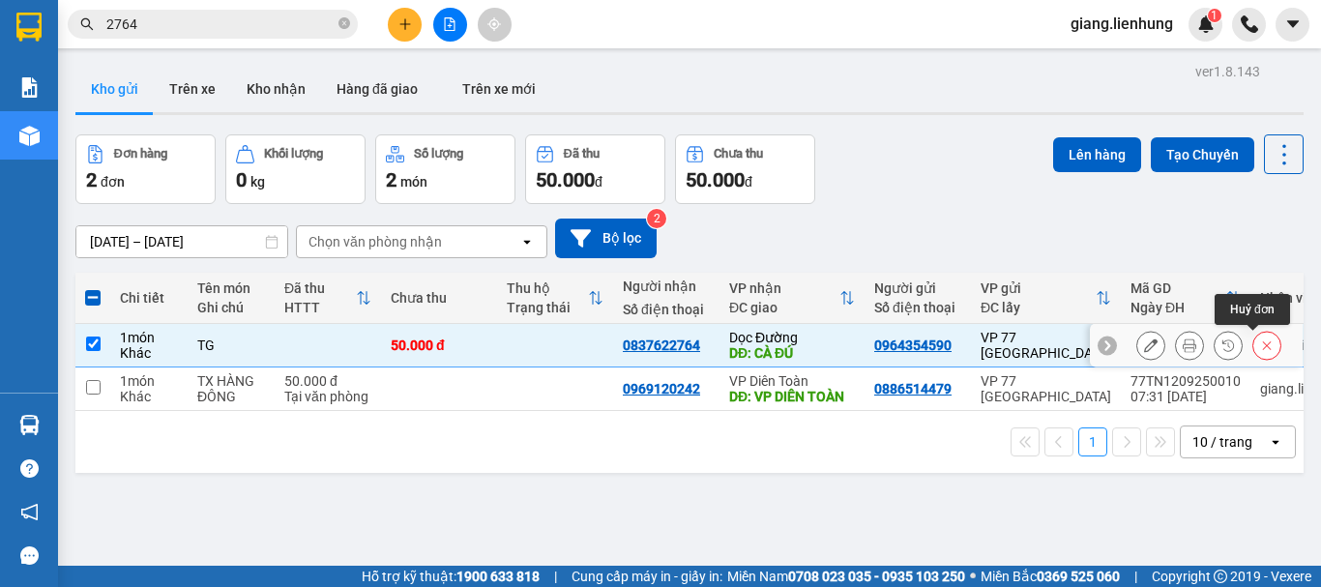
click at [1261, 342] on button at bounding box center [1266, 346] width 27 height 34
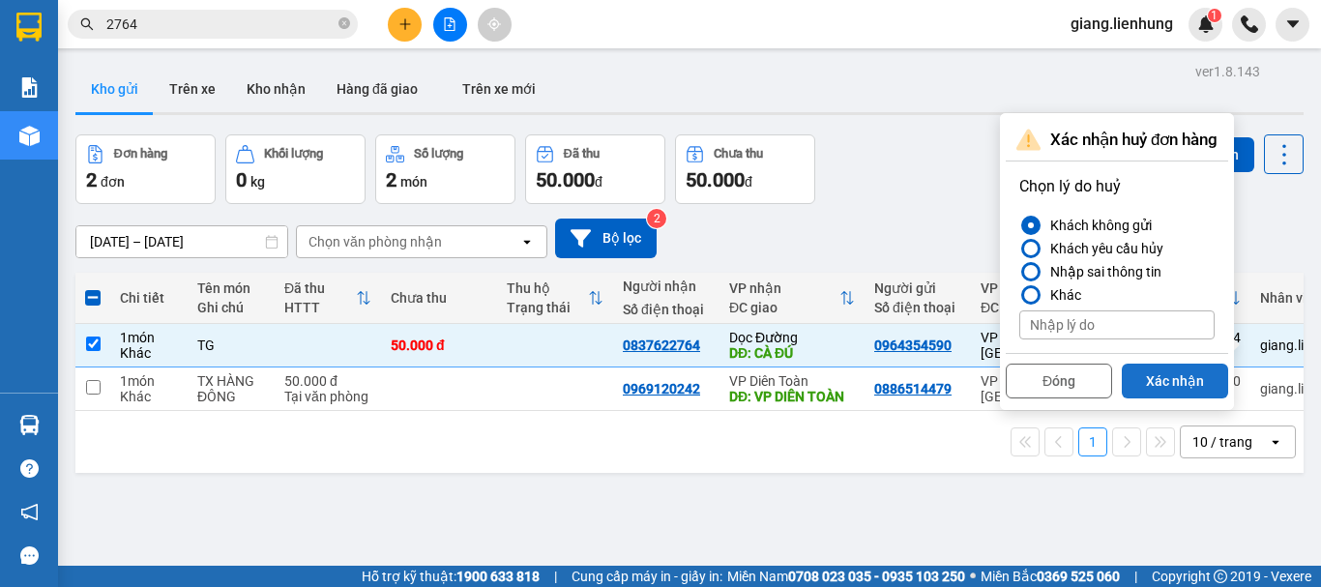
click at [1180, 376] on button "Xác nhận" at bounding box center [1175, 381] width 106 height 35
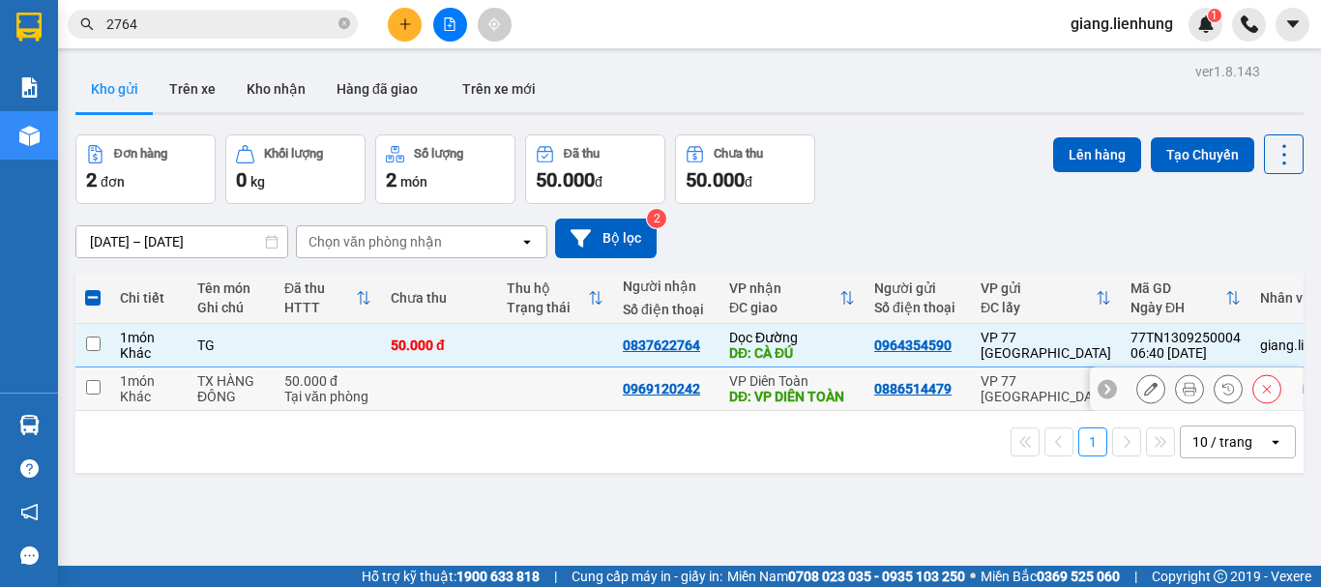
checkbox input "false"
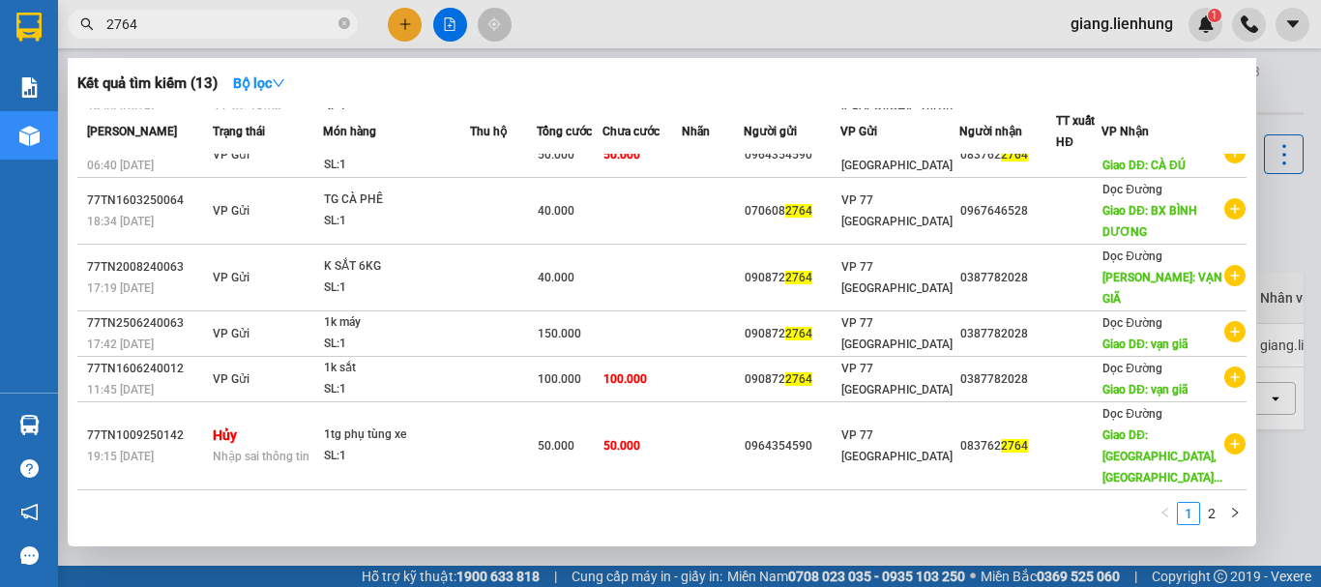
click at [183, 22] on input "2764" at bounding box center [220, 24] width 228 height 21
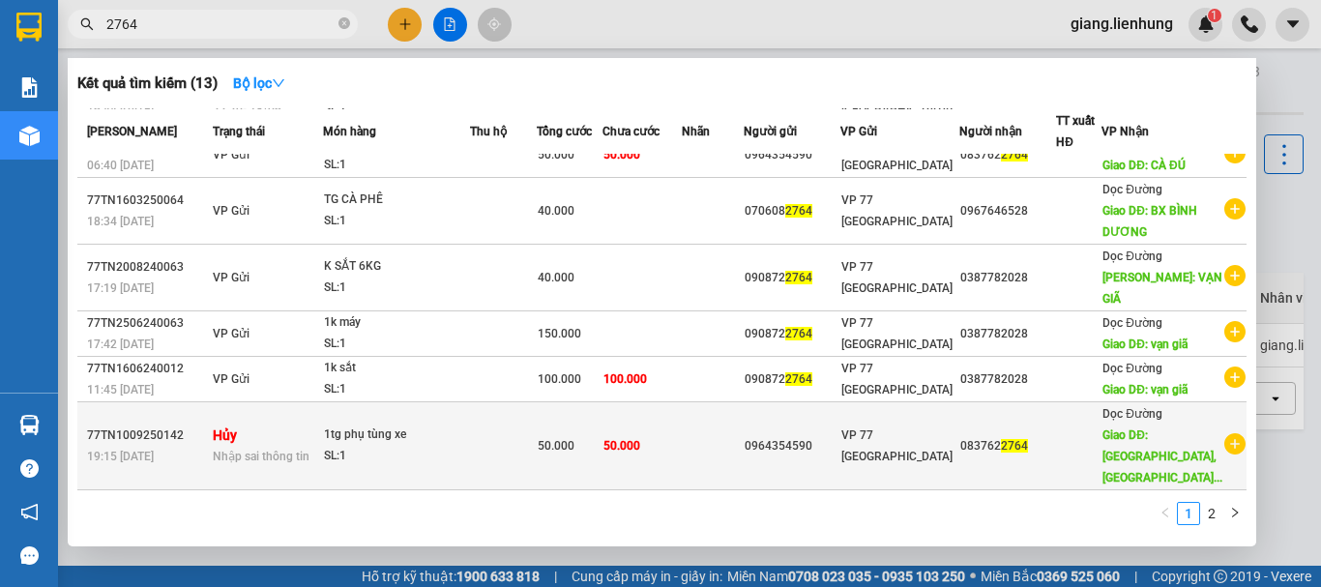
click at [601, 449] on div "50.000" at bounding box center [570, 445] width 64 height 21
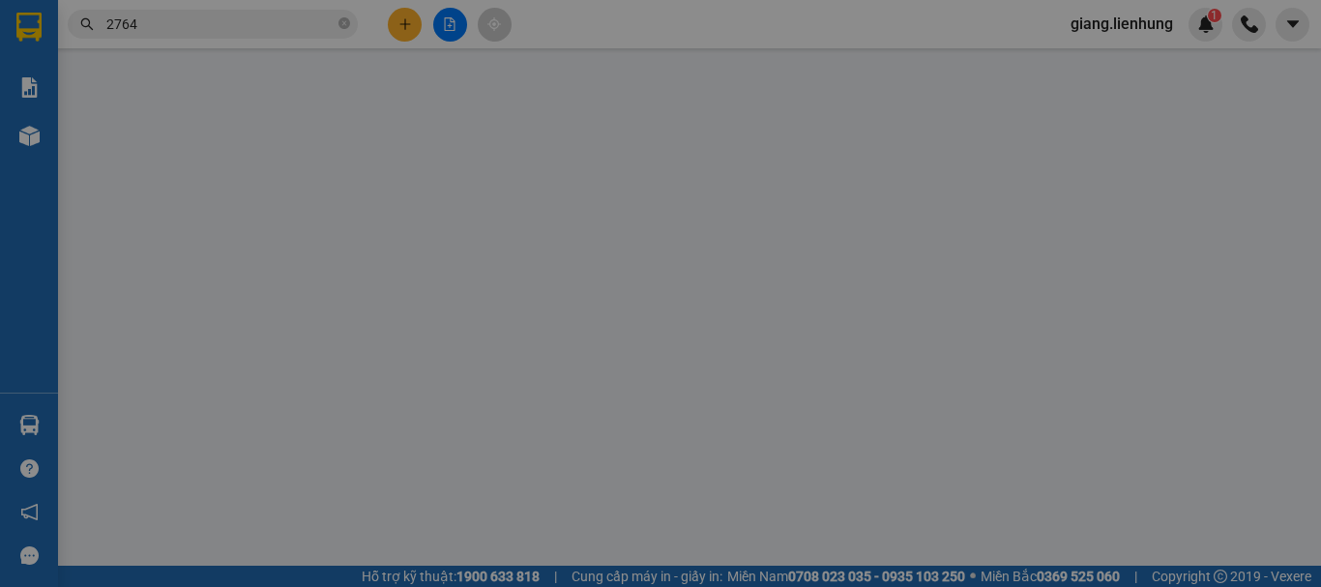
type input "0964354590"
type input "0837622764"
type input "[GEOGRAPHIC_DATA], [GEOGRAPHIC_DATA]"
type input "50.000"
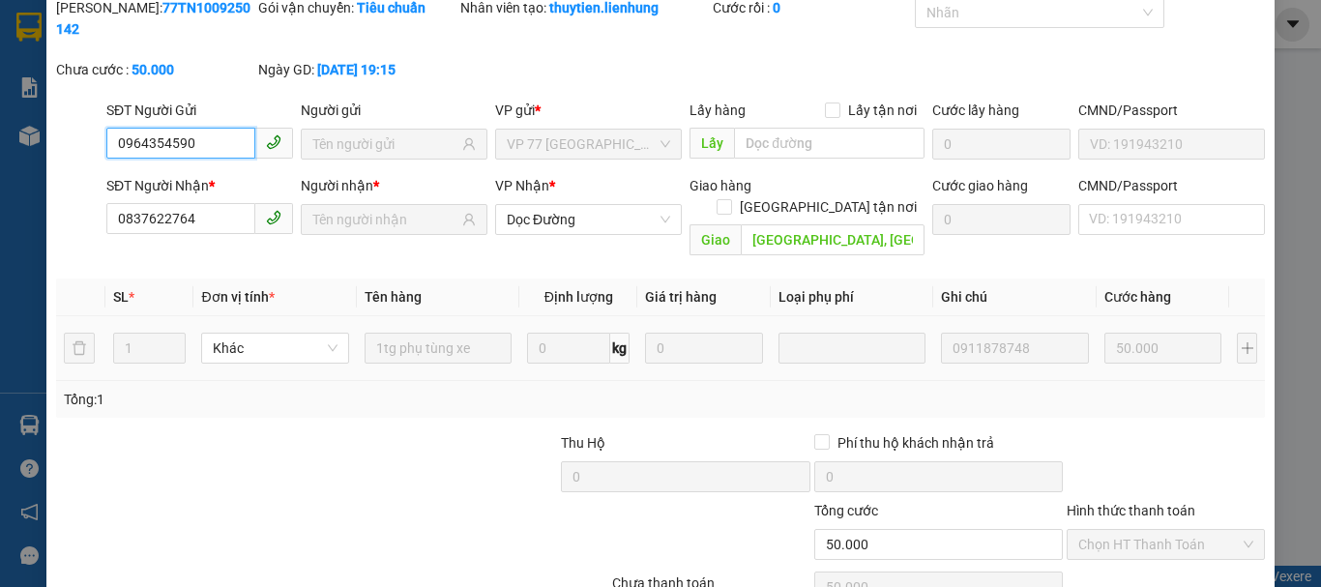
scroll to position [113, 0]
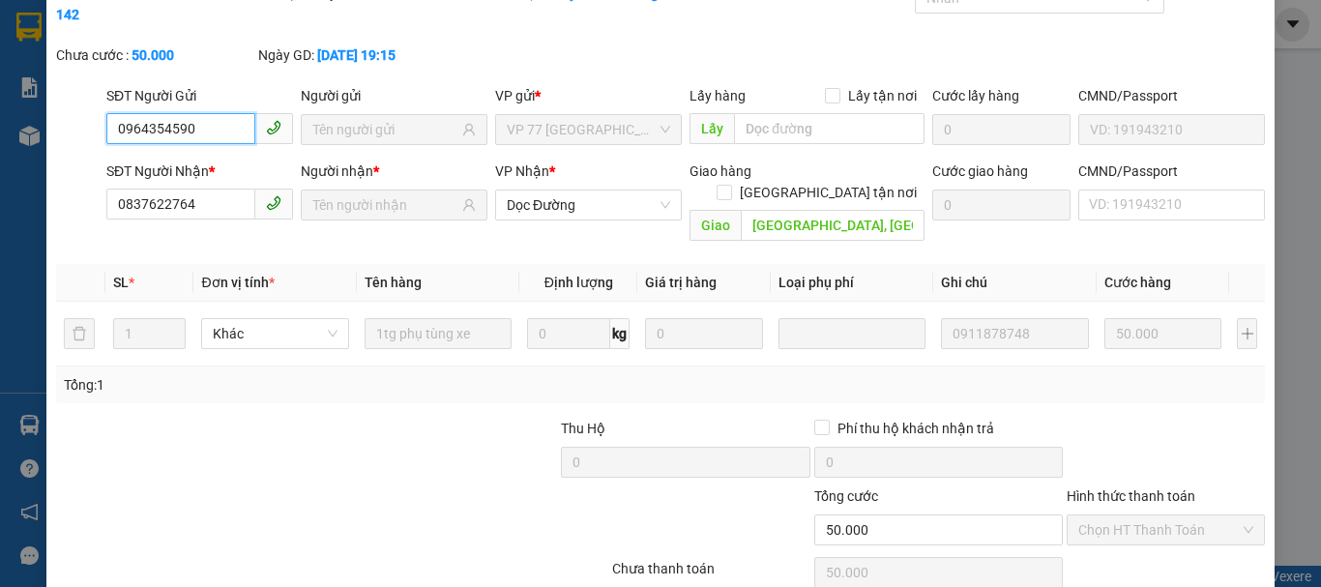
click at [219, 113] on input "0964354590" at bounding box center [180, 128] width 149 height 31
click at [199, 190] on input "0837622764" at bounding box center [180, 204] width 149 height 31
